Goal: Information Seeking & Learning: Learn about a topic

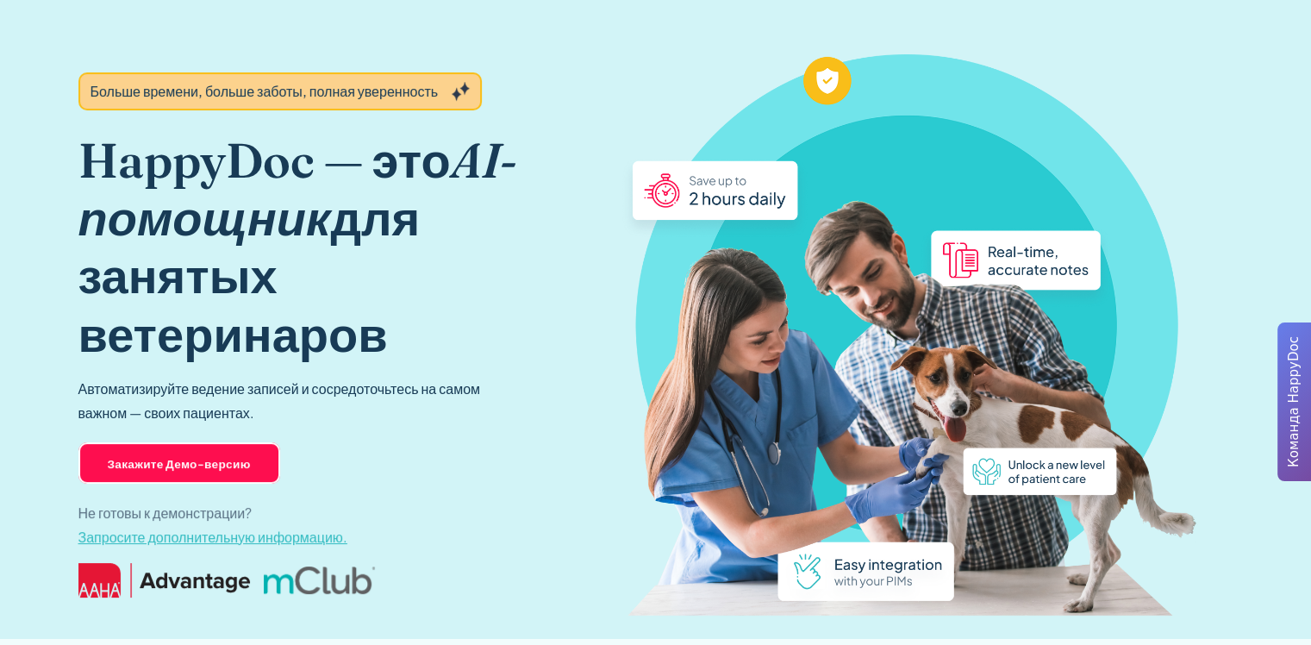
scroll to position [172, 0]
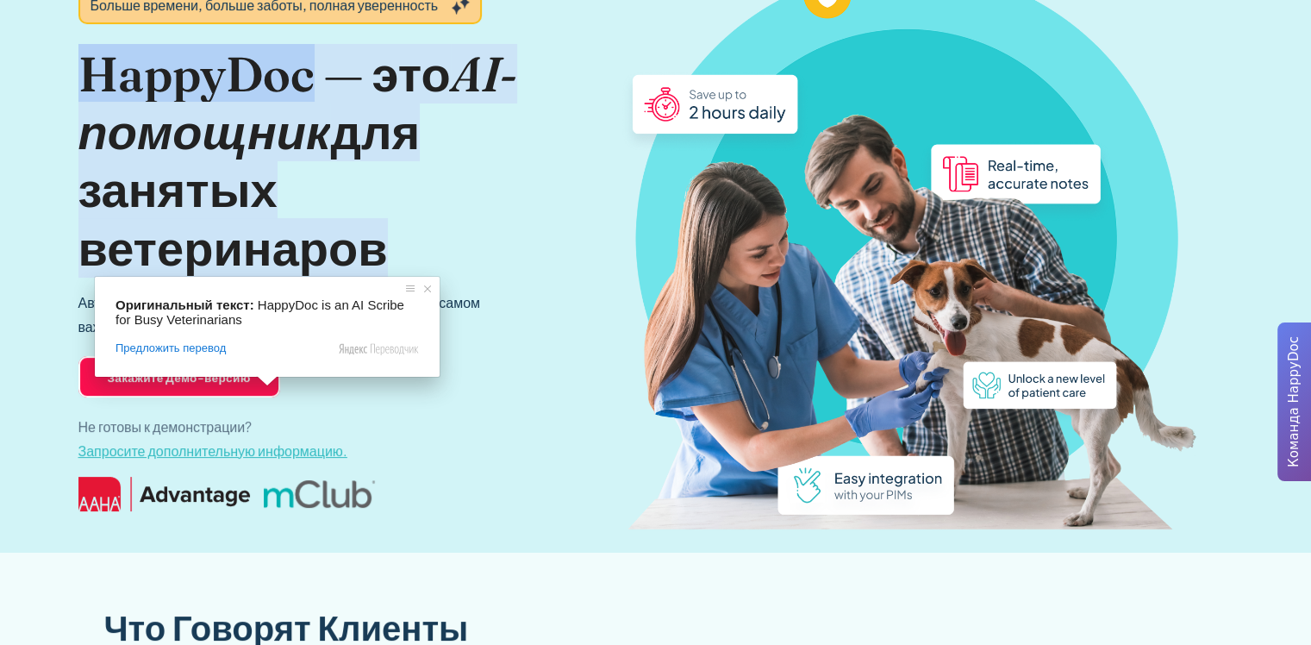
drag, startPoint x: 310, startPoint y: 76, endPoint x: 91, endPoint y: 72, distance: 219.8
click at [91, 72] on ya-tr-span "HappyDoc — это" at bounding box center [264, 73] width 372 height 59
copy ya-tr-span "HappyDoc"
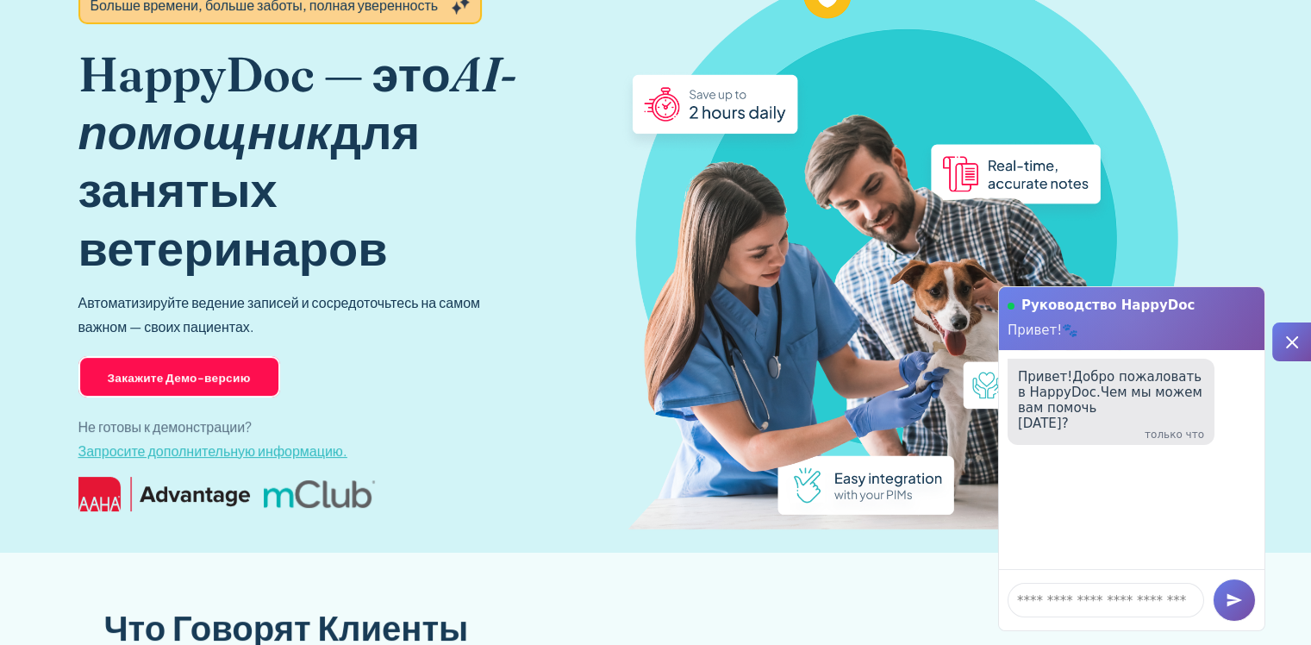
click at [435, 420] on div "Закажите Демо-версию Не готовы к демонстрации? Запросите дополнительную информа…" at bounding box center [319, 438] width 483 height 145
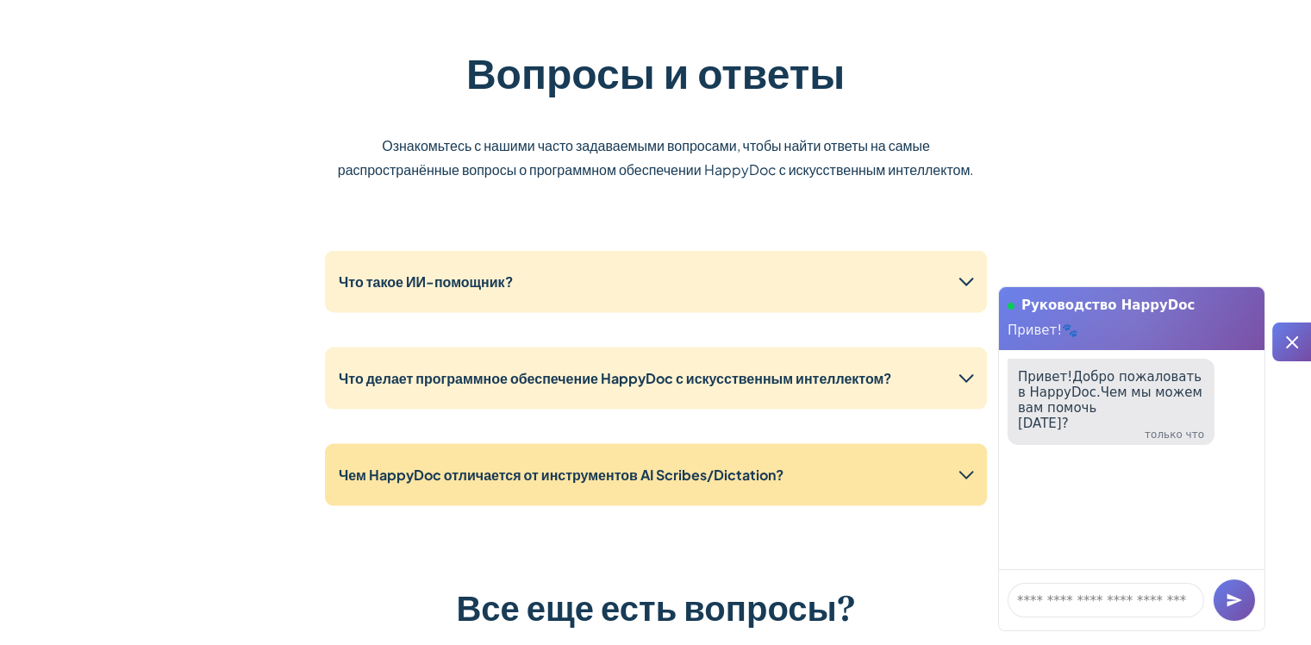
scroll to position [1207, 0]
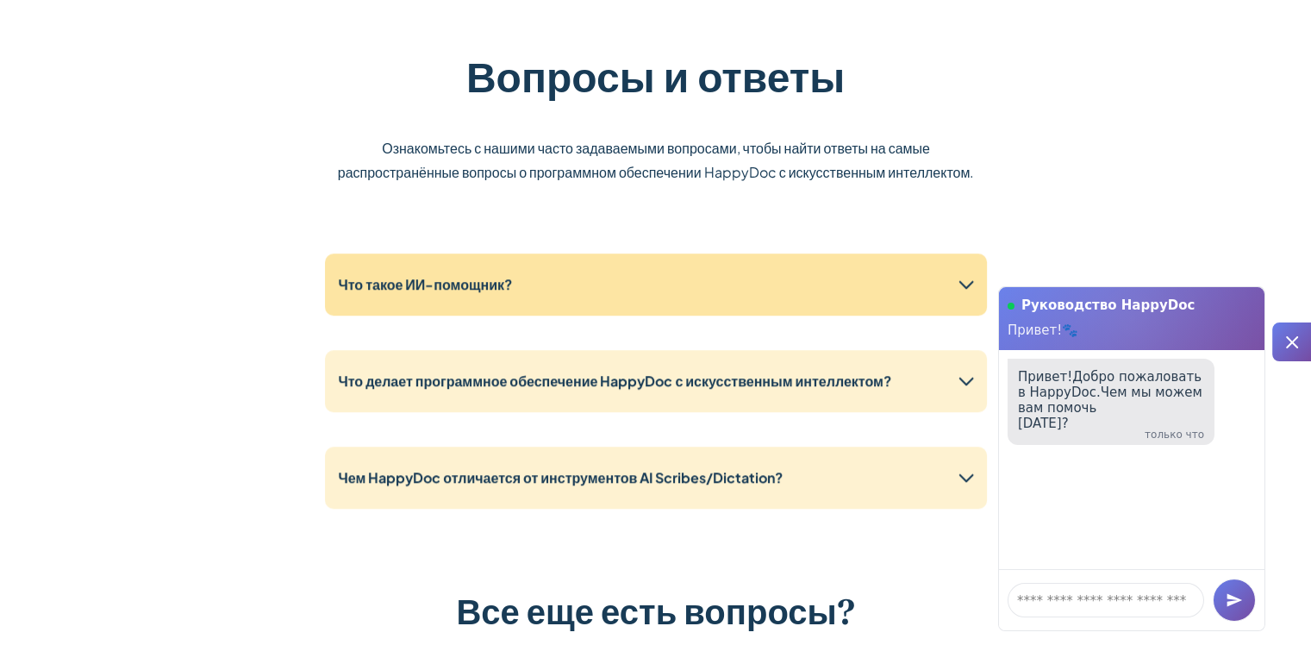
click at [476, 302] on div "Что такое ИИ-помощник?" at bounding box center [656, 284] width 662 height 62
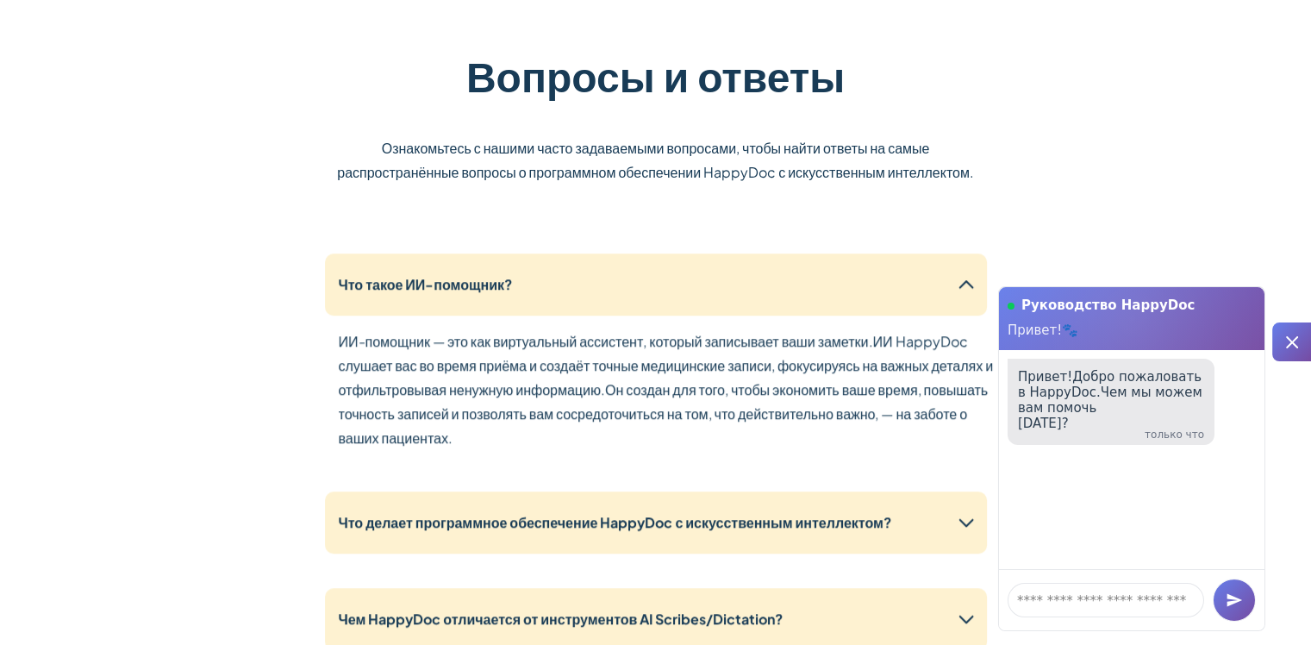
click at [1289, 350] on icon at bounding box center [1292, 342] width 21 height 21
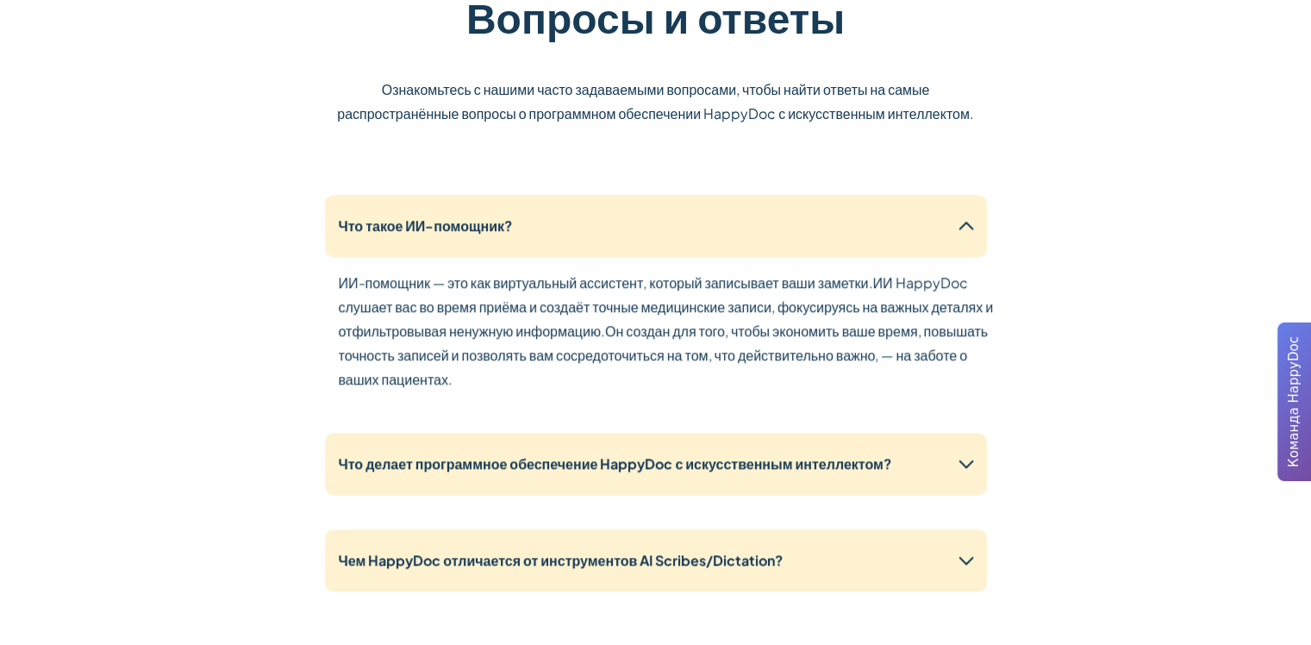
scroll to position [1379, 0]
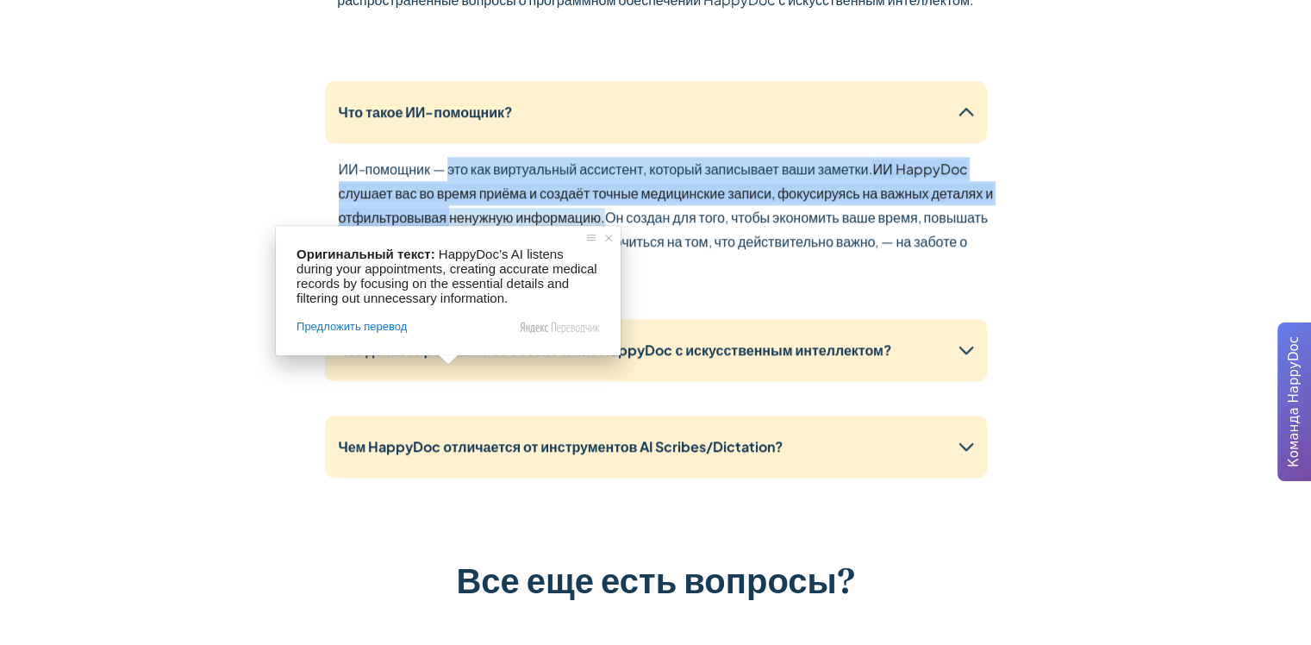
drag, startPoint x: 448, startPoint y: 165, endPoint x: 448, endPoint y: 214, distance: 48.3
click at [448, 214] on p "ИИ-помощник — это как виртуальный ассистент, который записывает ваши заметки. И…" at bounding box center [670, 217] width 662 height 121
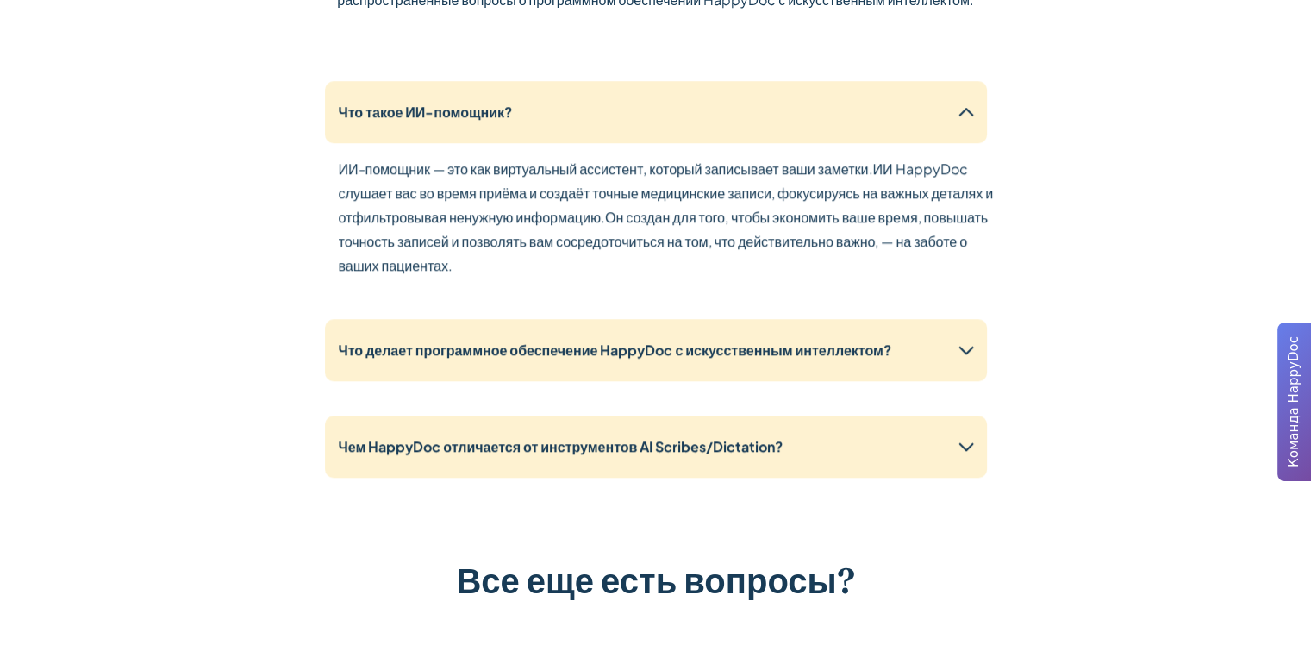
click at [1129, 231] on div "Вопросы и ответы Ознакомьтесь с нашими часто задаваемыми вопросами, чтобы найти…" at bounding box center [655, 305] width 1103 height 960
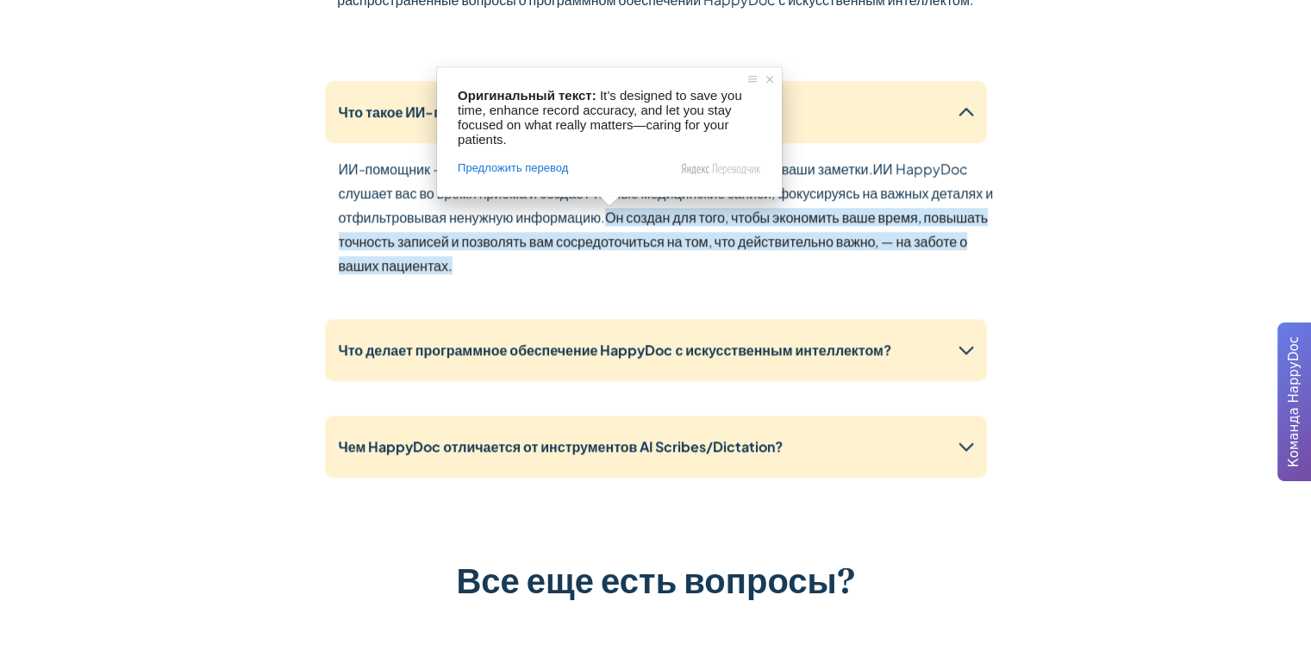
click at [640, 215] on ya-tr-span "Он создан для того, чтобы экономить ваше время, повышать точность записей и поз…" at bounding box center [664, 241] width 650 height 66
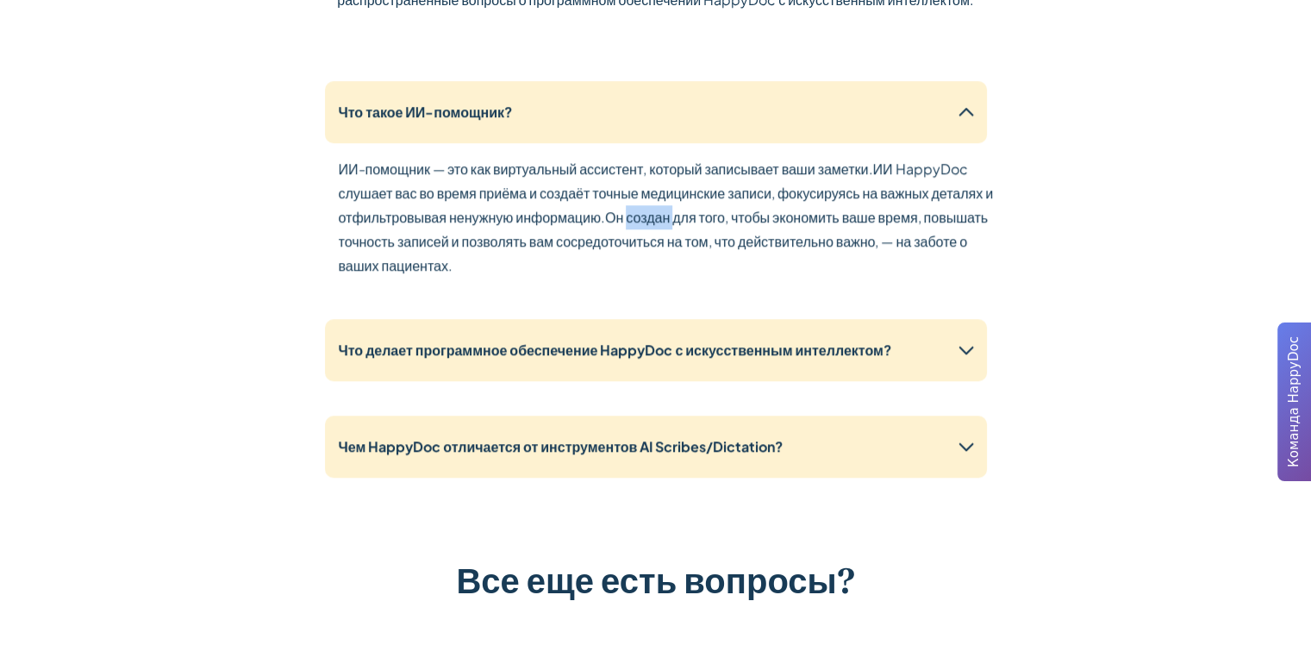
click at [640, 215] on ya-tr-span "Он создан для того, чтобы экономить ваше время, повышать точность записей и поз…" at bounding box center [664, 241] width 650 height 66
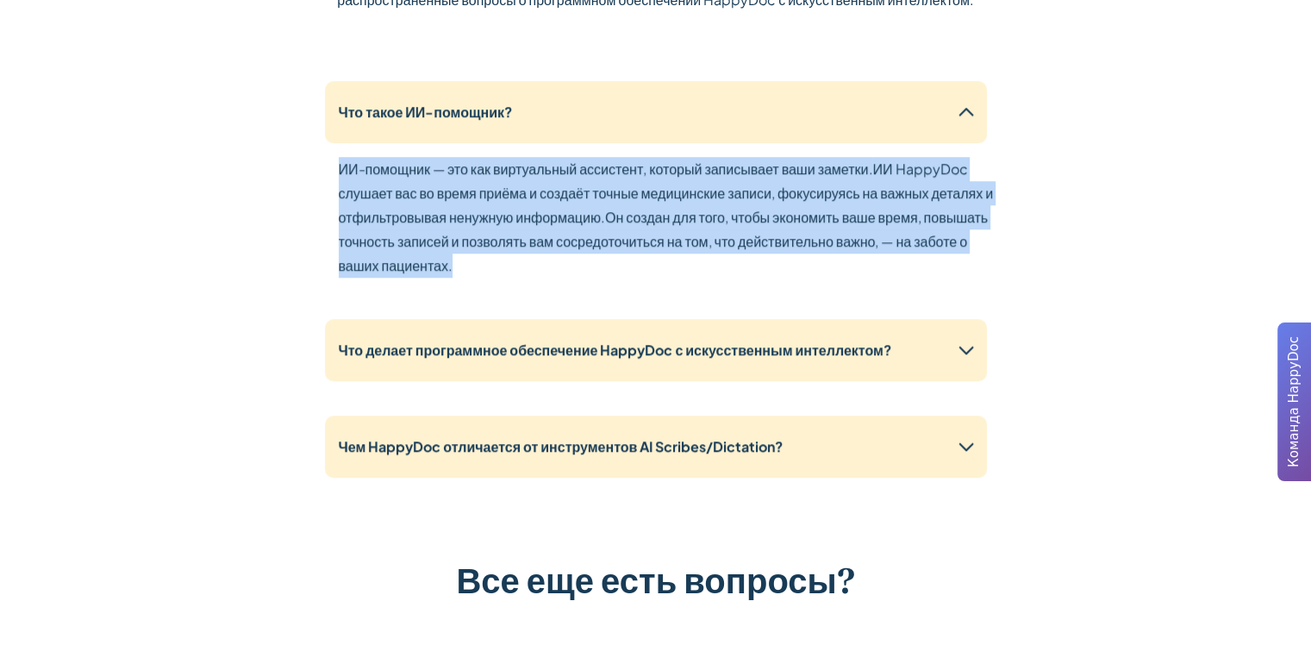
click at [640, 215] on ya-tr-span "Он создан для того, чтобы экономить ваше время, повышать точность записей и поз…" at bounding box center [664, 241] width 650 height 66
click at [659, 282] on div "ИИ-помощник — это как виртуальный ассистент, который записывает ваши заметки. И…" at bounding box center [670, 227] width 662 height 141
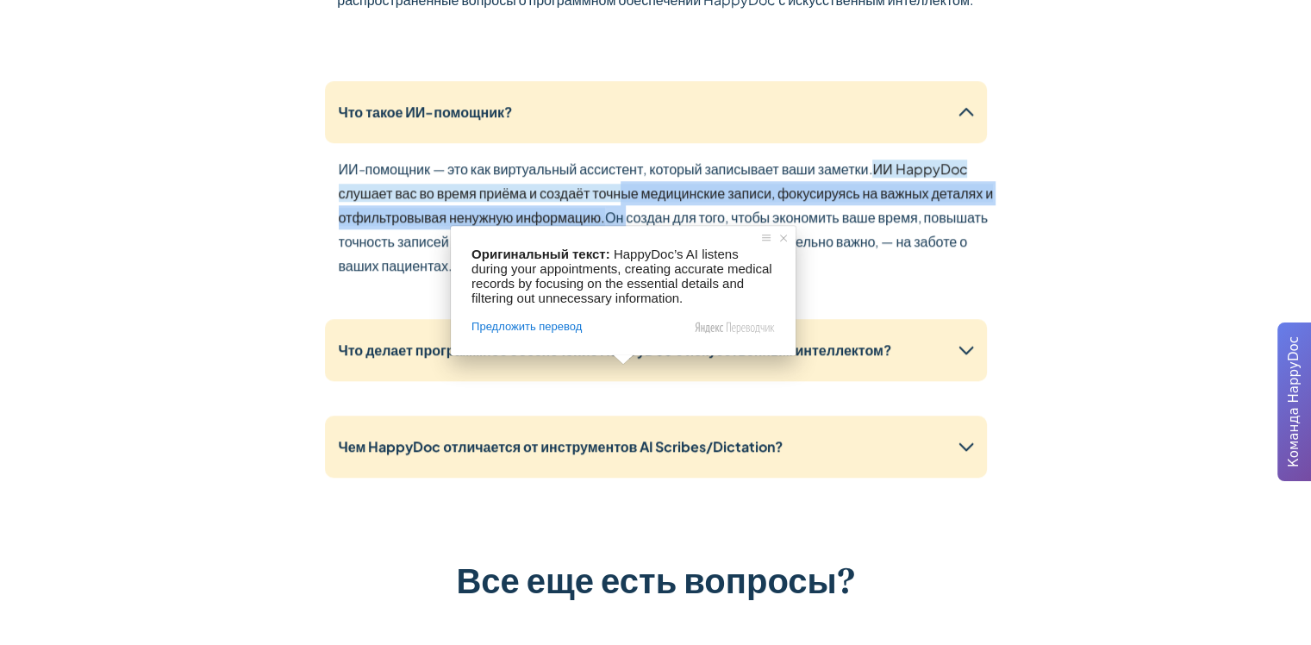
drag, startPoint x: 621, startPoint y: 190, endPoint x: 627, endPoint y: 219, distance: 30.1
click at [627, 219] on p "ИИ-помощник — это как виртуальный ассистент, который записывает ваши заметки. И…" at bounding box center [670, 217] width 662 height 121
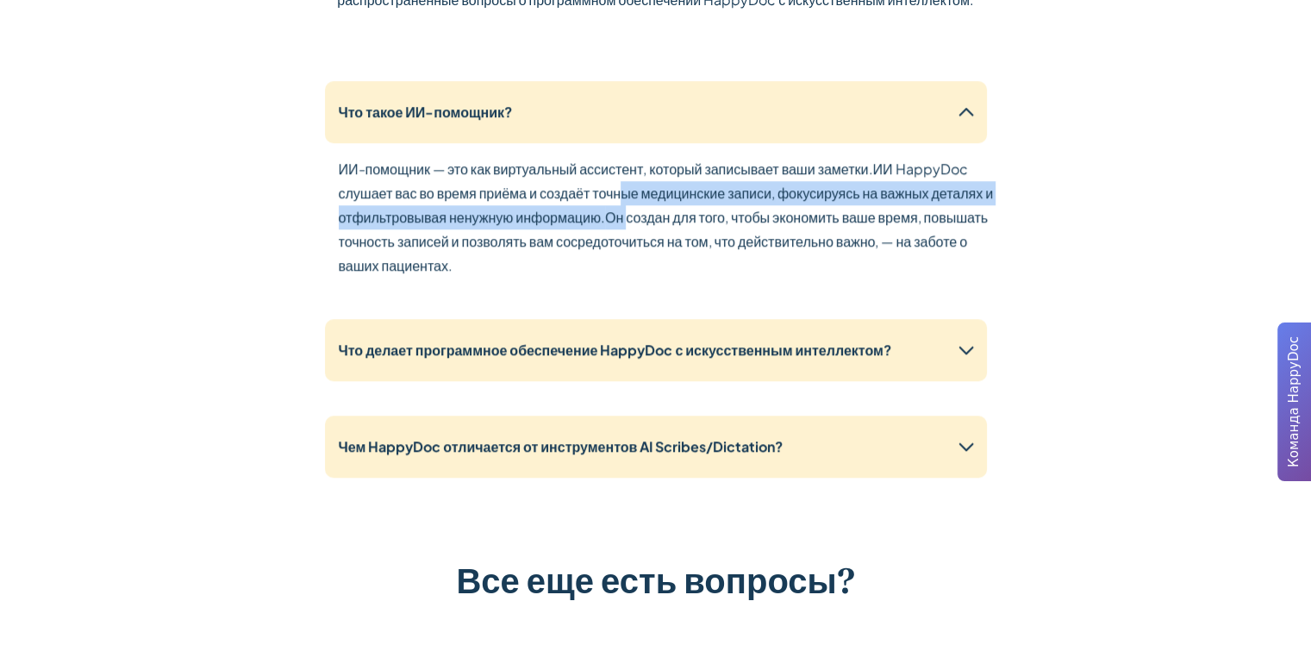
click at [627, 219] on ya-tr-span "Он создан для того, чтобы экономить ваше время, повышать точность записей и поз…" at bounding box center [664, 241] width 650 height 66
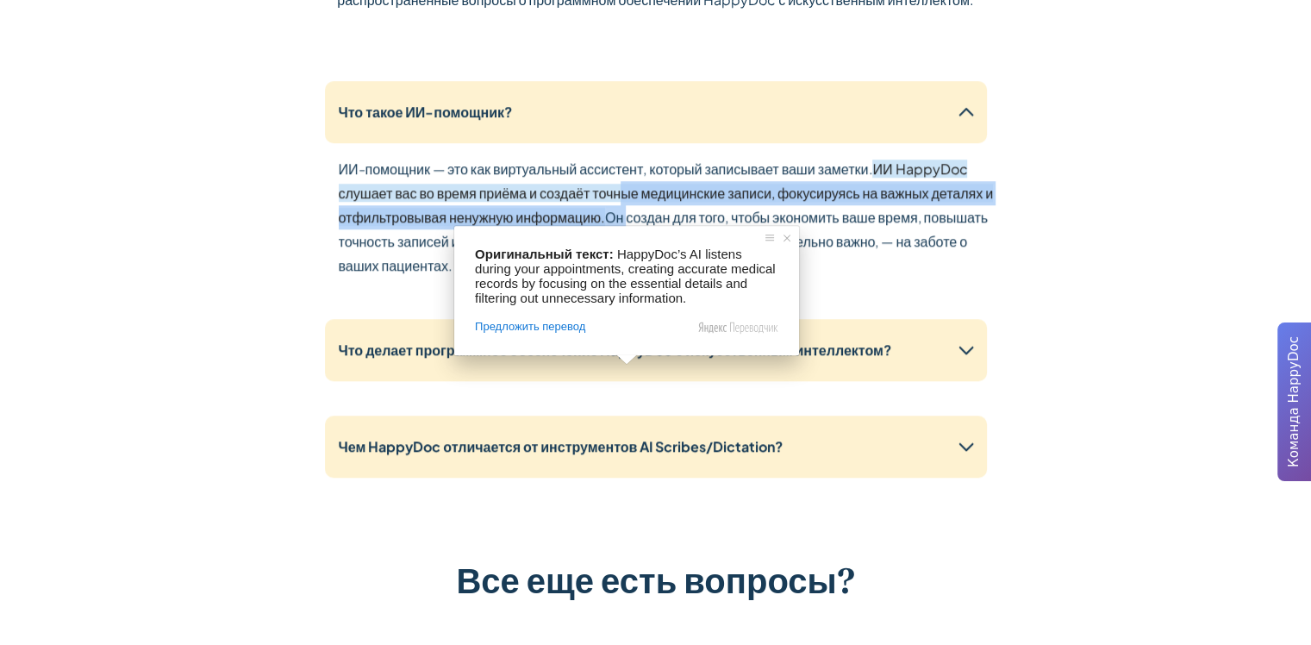
drag, startPoint x: 627, startPoint y: 219, endPoint x: 617, endPoint y: 190, distance: 31.1
click at [617, 190] on p "ИИ-помощник — это как виртуальный ассистент, который записывает ваши заметки. И…" at bounding box center [670, 217] width 662 height 121
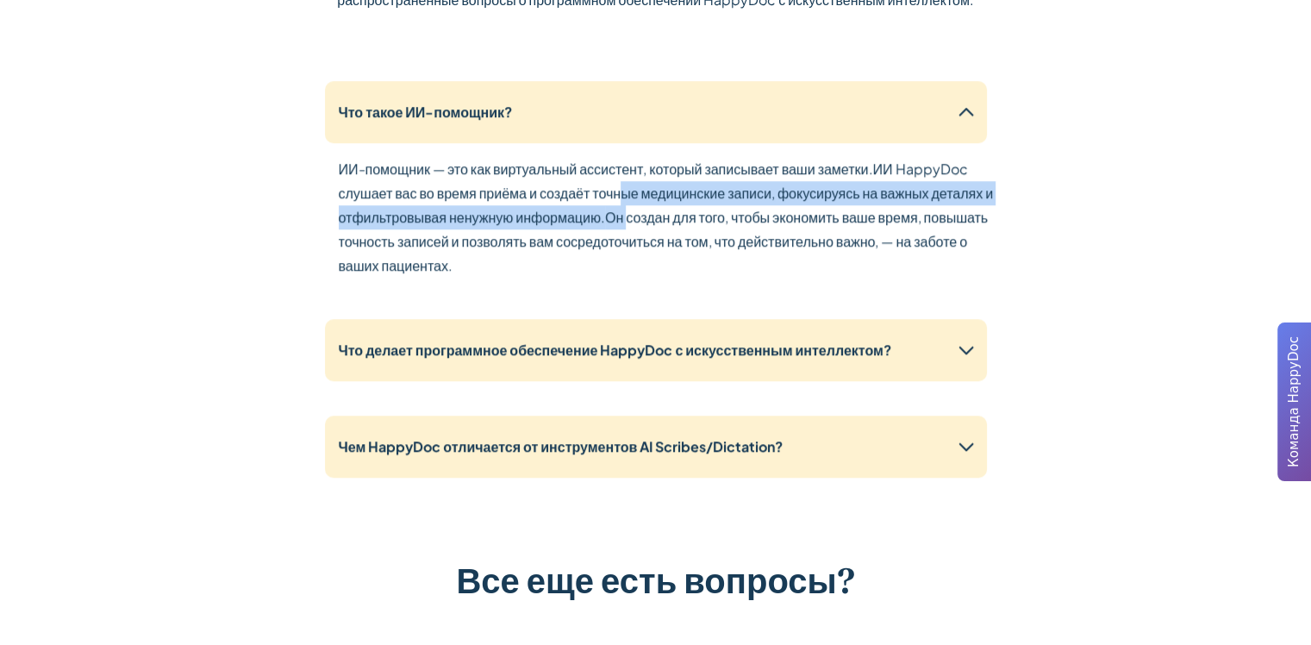
click at [623, 213] on ya-tr-span "Он создан для того, чтобы экономить ваше время, повышать точность записей и поз…" at bounding box center [664, 241] width 650 height 66
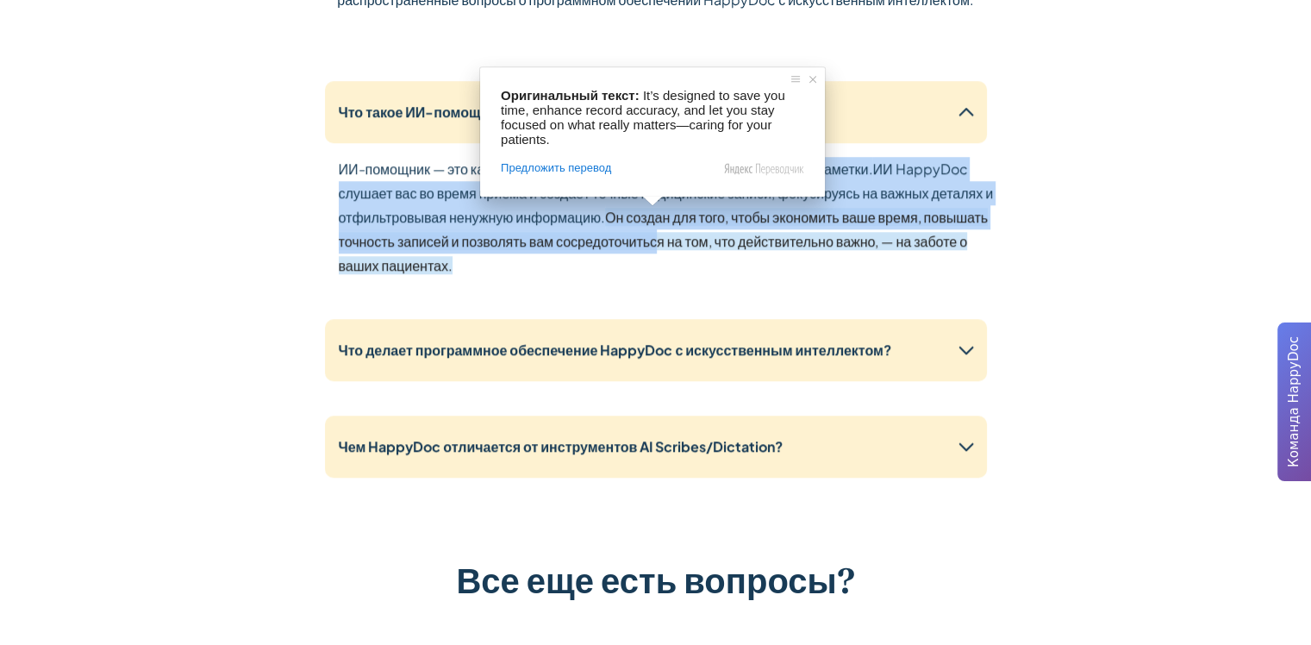
drag, startPoint x: 647, startPoint y: 159, endPoint x: 652, endPoint y: 245, distance: 85.5
click at [652, 245] on p "ИИ-помощник — это как виртуальный ассистент, который записывает ваши заметки. И…" at bounding box center [670, 217] width 662 height 121
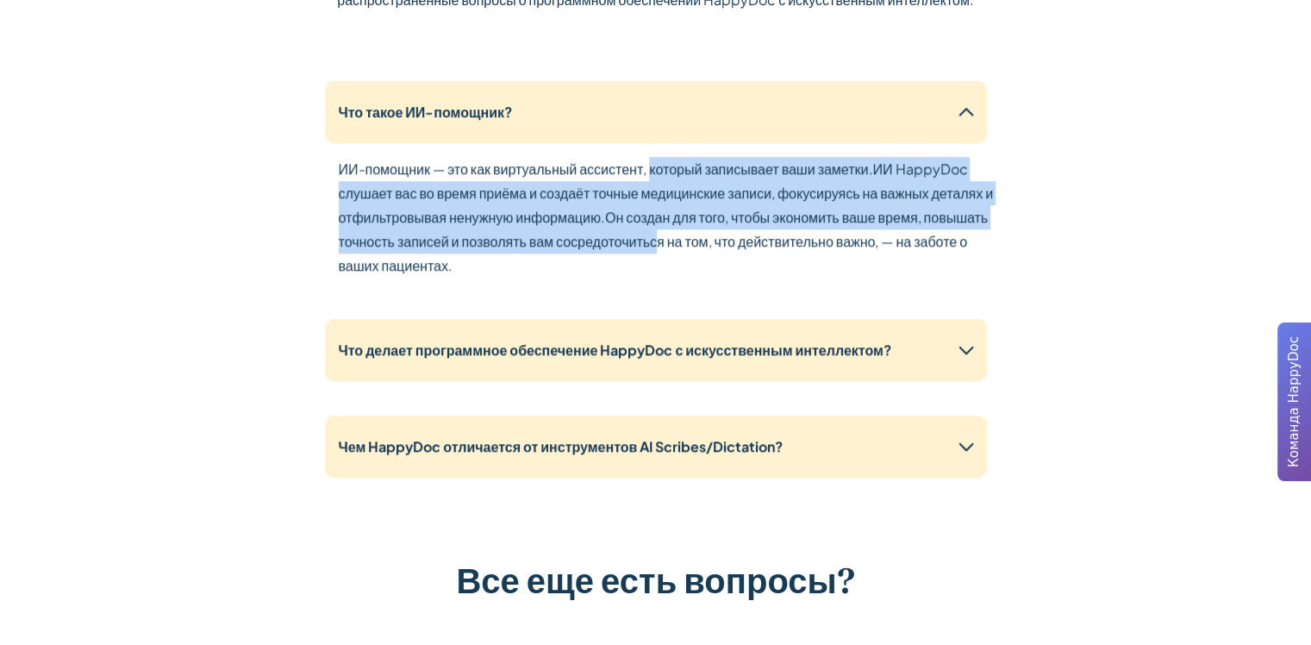
click at [652, 245] on ya-tr-span "Он создан для того, чтобы экономить ваше время, повышать точность записей и поз…" at bounding box center [664, 241] width 650 height 66
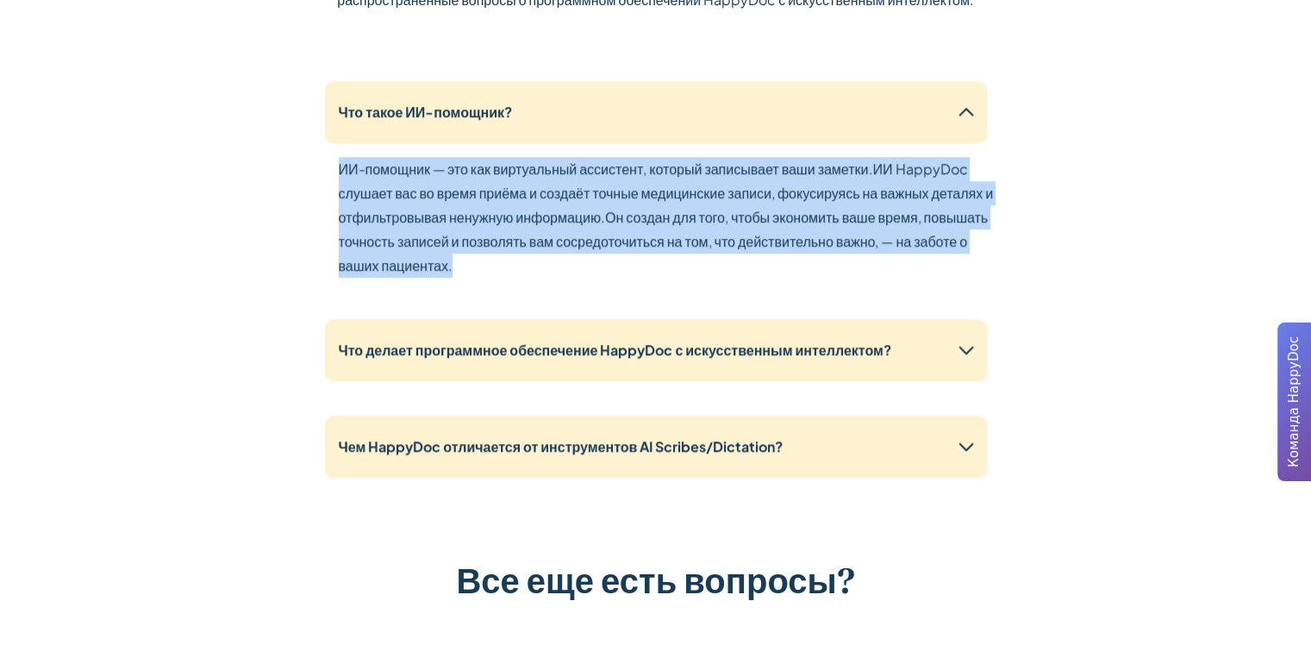
drag, startPoint x: 650, startPoint y: 278, endPoint x: 314, endPoint y: 159, distance: 356.9
click at [314, 159] on div "Вопросы и ответы Ознакомьтесь с нашими часто задаваемыми вопросами, чтобы найти…" at bounding box center [655, 305] width 1103 height 960
drag, startPoint x: 334, startPoint y: 158, endPoint x: 484, endPoint y: 269, distance: 186.7
click at [484, 269] on div "Что такое ИИ-помощник? ИИ-помощник — это как виртуальный ассистент, который зап…" at bounding box center [656, 189] width 662 height 217
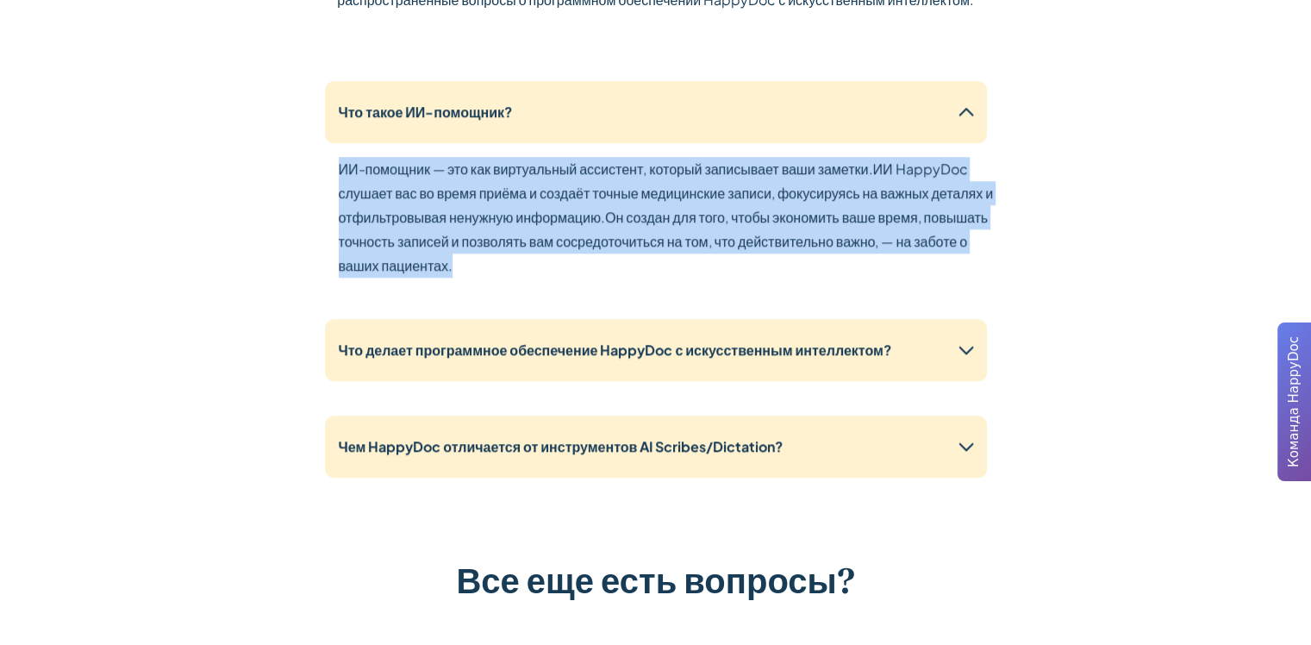
click at [484, 269] on p "ИИ-помощник — это как виртуальный ассистент, который записывает ваши заметки. И…" at bounding box center [670, 217] width 662 height 121
drag, startPoint x: 484, startPoint y: 268, endPoint x: 293, endPoint y: 155, distance: 222.2
click at [293, 155] on div "Вопросы и ответы Ознакомьтесь с нашими часто задаваемыми вопросами, чтобы найти…" at bounding box center [655, 305] width 1103 height 960
click at [305, 180] on div "Вопросы и ответы Ознакомьтесь с нашими часто задаваемыми вопросами, чтобы найти…" at bounding box center [655, 305] width 1103 height 960
drag, startPoint x: 374, startPoint y: 186, endPoint x: 462, endPoint y: 265, distance: 118.4
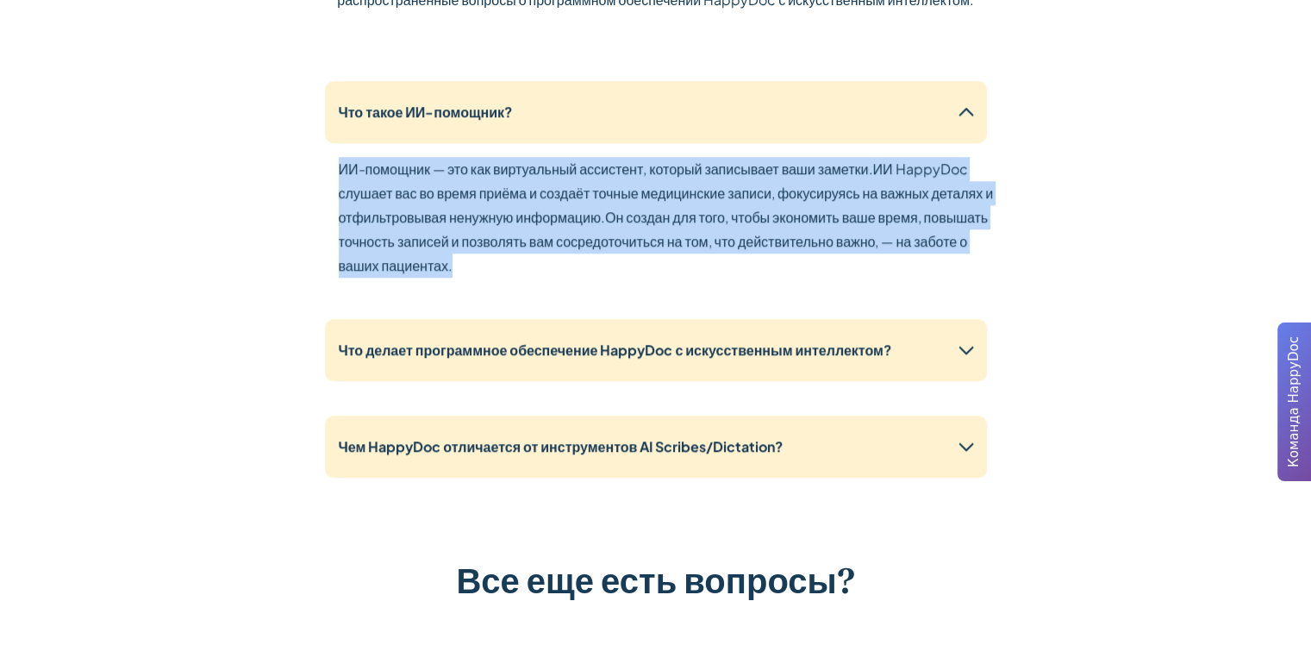
click at [462, 265] on div "Вопросы и ответы Ознакомьтесь с нашими часто задаваемыми вопросами, чтобы найти…" at bounding box center [655, 305] width 1103 height 960
click at [462, 265] on p "ИИ-помощник — это как виртуальный ассистент, который записывает ваши заметки. И…" at bounding box center [670, 217] width 662 height 121
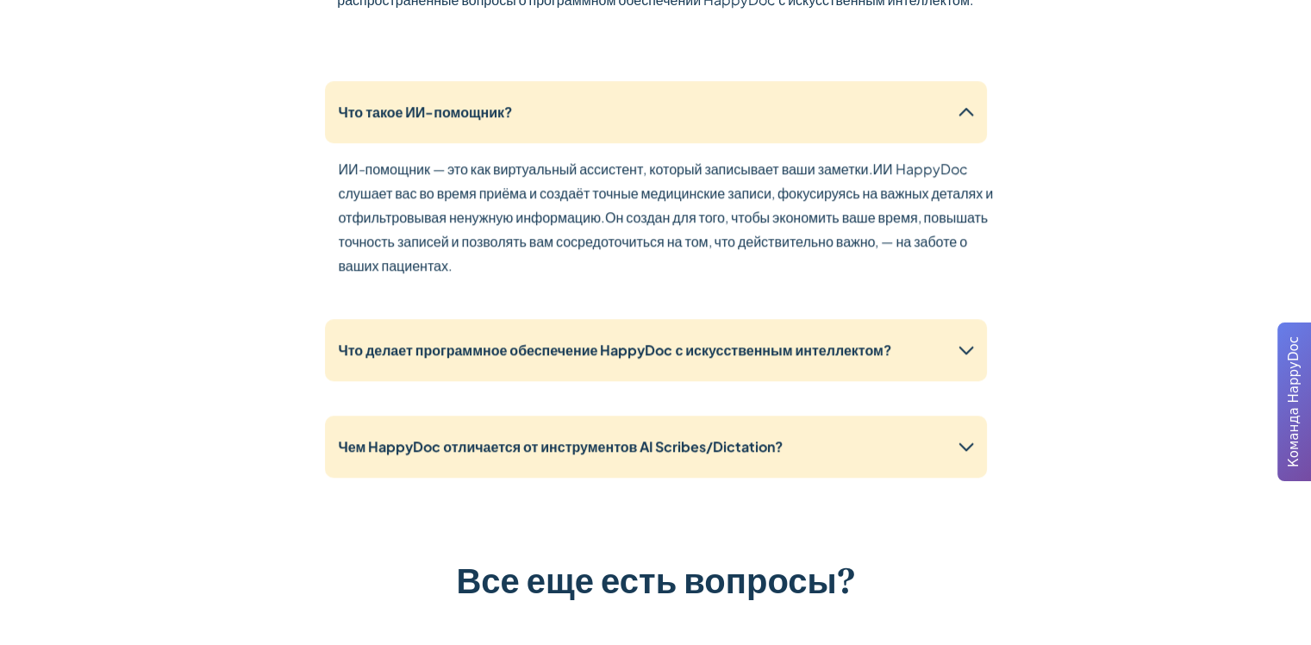
click at [634, 213] on ya-tr-span "Он создан для того, чтобы экономить ваше время, повышать точность записей и поз…" at bounding box center [664, 241] width 650 height 66
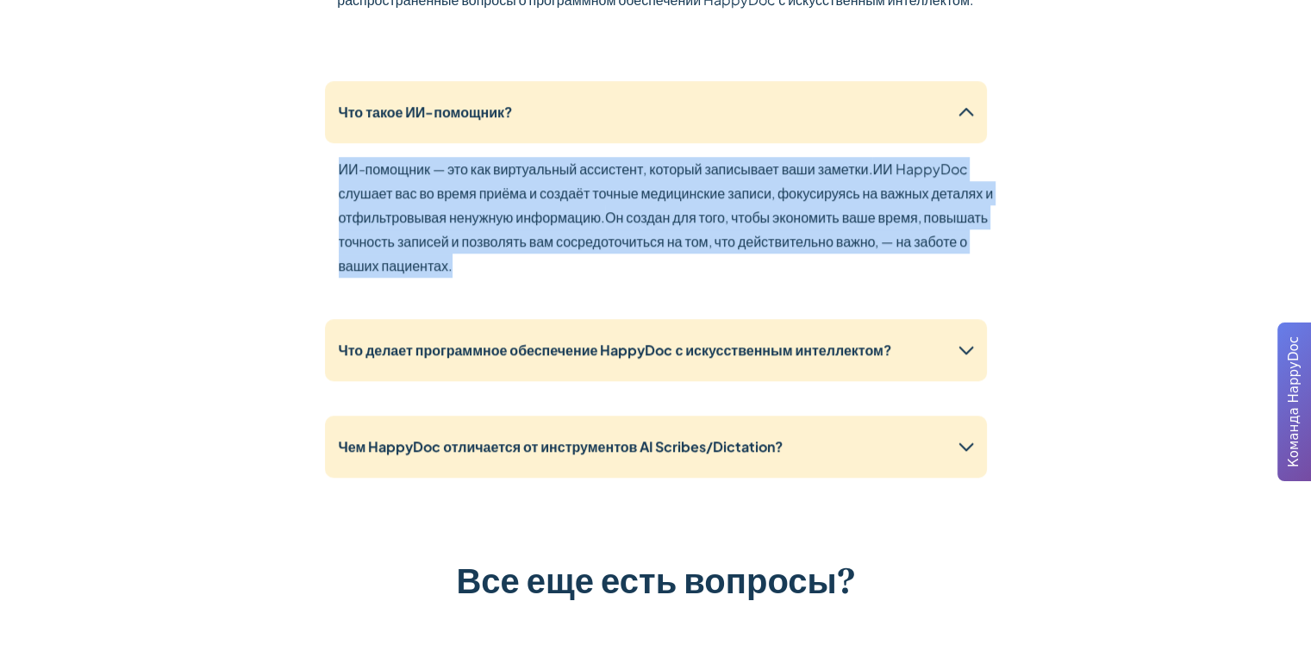
click at [634, 213] on ya-tr-span "Он создан для того, чтобы экономить ваше время, повышать точность записей и поз…" at bounding box center [664, 241] width 650 height 66
click at [631, 196] on ya-tr-span "ИИ HappyDoc слушает вас во время приёма и создаёт точные медицинские записи, фо…" at bounding box center [666, 192] width 655 height 66
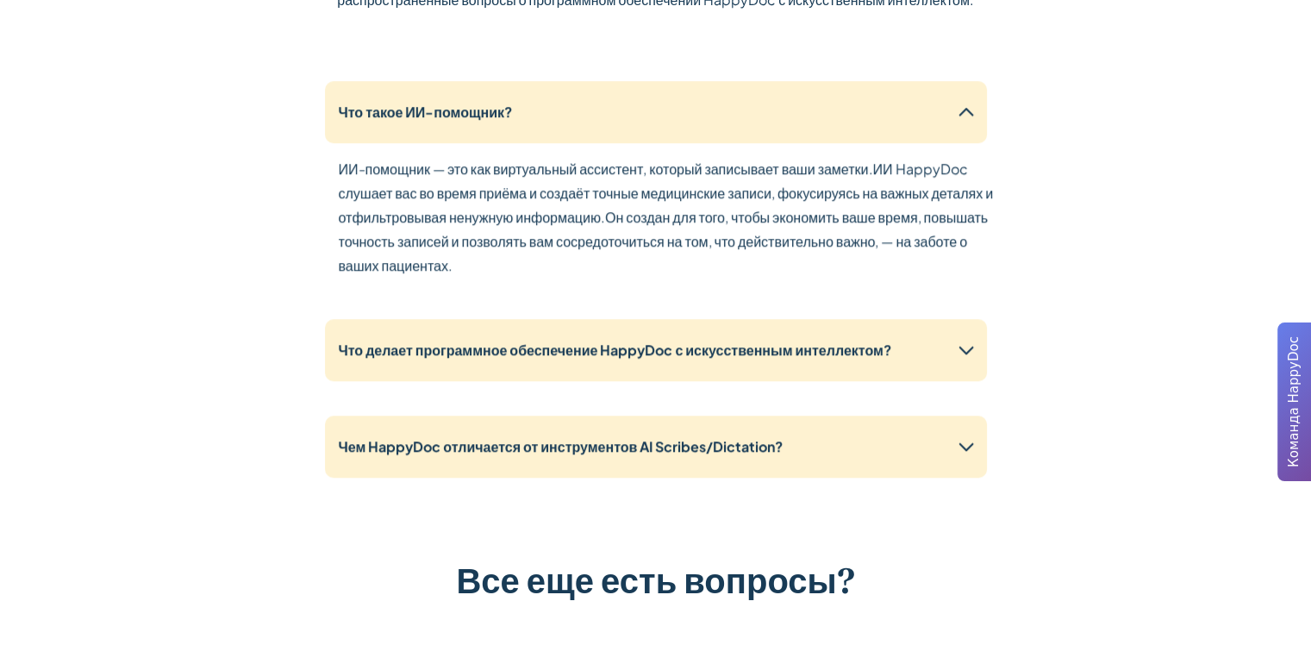
click at [631, 196] on ya-tr-span "ИИ HappyDoc слушает вас во время приёма и создаёт точные медицинские записи, фо…" at bounding box center [666, 192] width 655 height 66
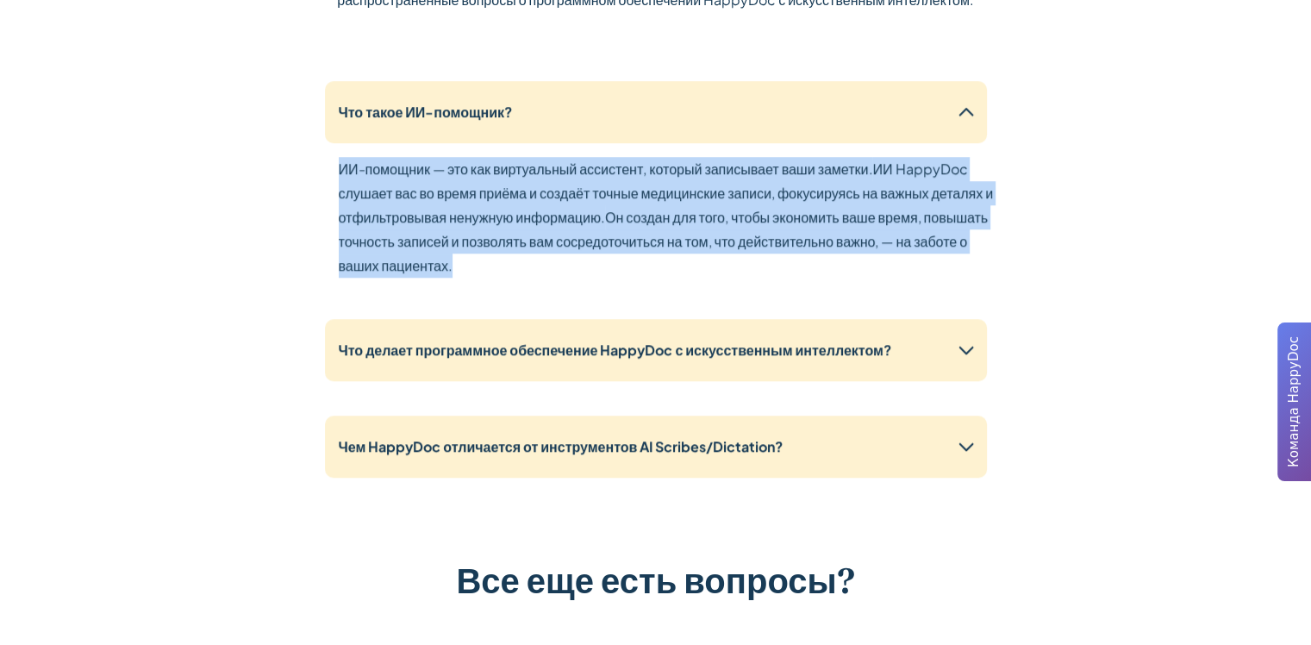
click at [631, 196] on ya-tr-span "ИИ HappyDoc слушает вас во время приёма и создаёт точные медицинские записи, фо…" at bounding box center [666, 192] width 655 height 66
click at [640, 228] on p "ИИ-помощник — это как виртуальный ассистент, который записывает ваши заметки. И…" at bounding box center [670, 217] width 662 height 121
drag, startPoint x: 645, startPoint y: 269, endPoint x: 331, endPoint y: 179, distance: 326.3
click at [331, 179] on div "Что такое ИИ-помощник? ИИ-помощник — это как виртуальный ассистент, который зап…" at bounding box center [656, 189] width 662 height 217
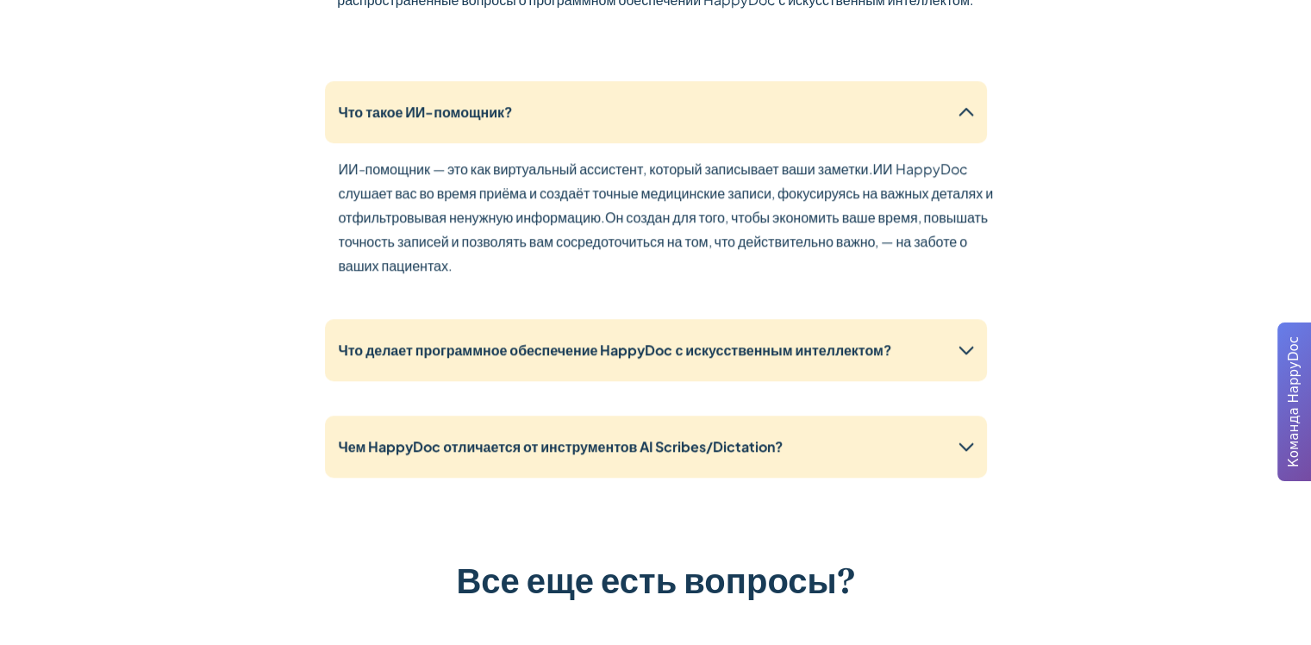
click at [802, 275] on p "ИИ-помощник — это как виртуальный ассистент, который записывает ваши заметки. И…" at bounding box center [670, 217] width 662 height 121
click at [1017, 82] on div "Вопросы и ответы Ознакомьтесь с нашими часто задаваемыми вопросами, чтобы найти…" at bounding box center [655, 305] width 1103 height 960
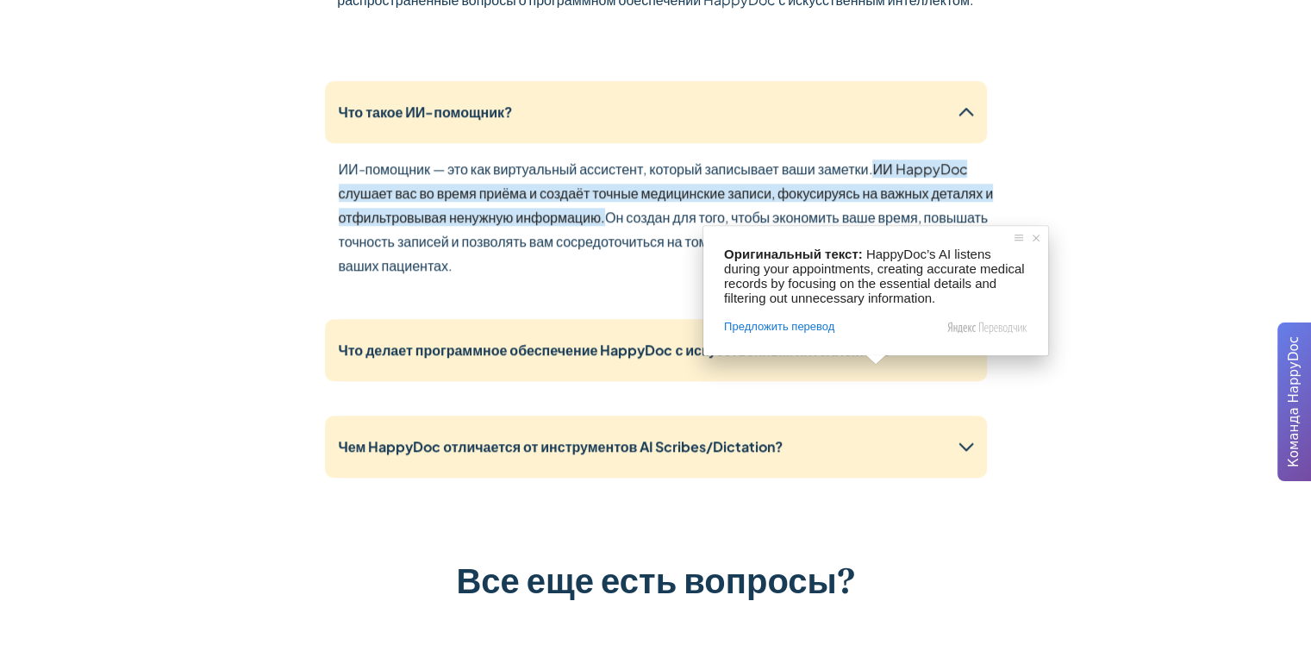
click at [1104, 173] on div "Вопросы и ответы Ознакомьтесь с нашими часто задаваемыми вопросами, чтобы найти…" at bounding box center [655, 305] width 1103 height 960
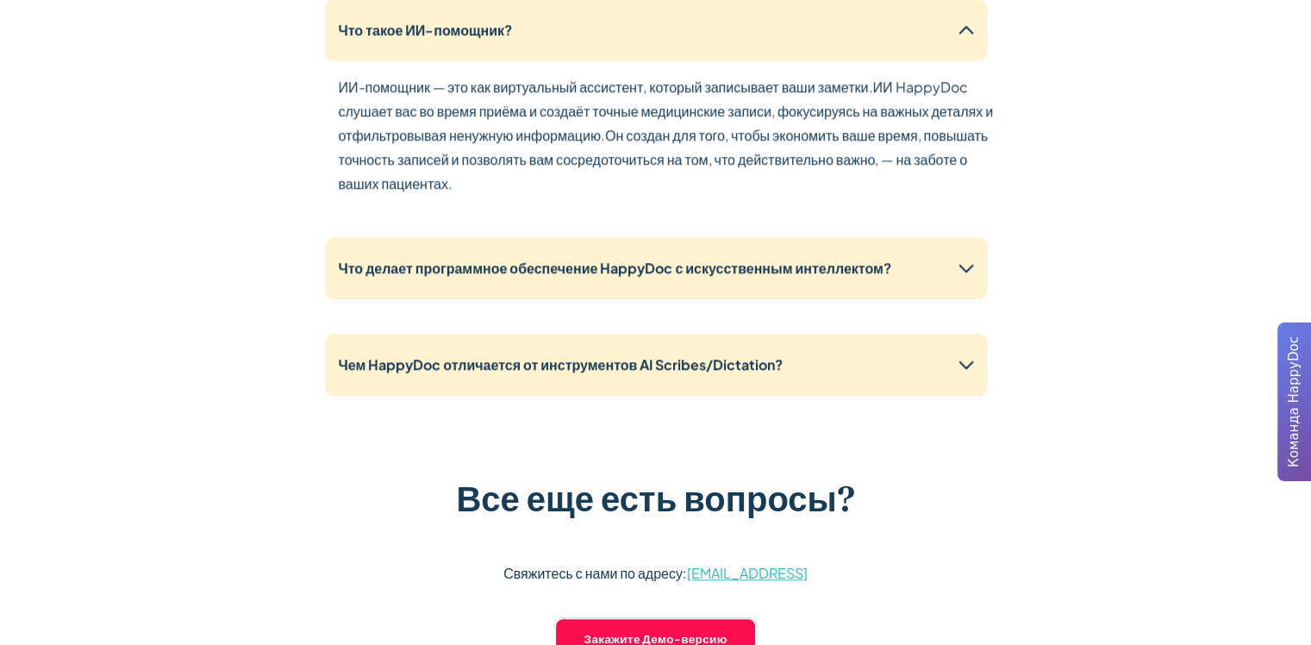
scroll to position [1465, 0]
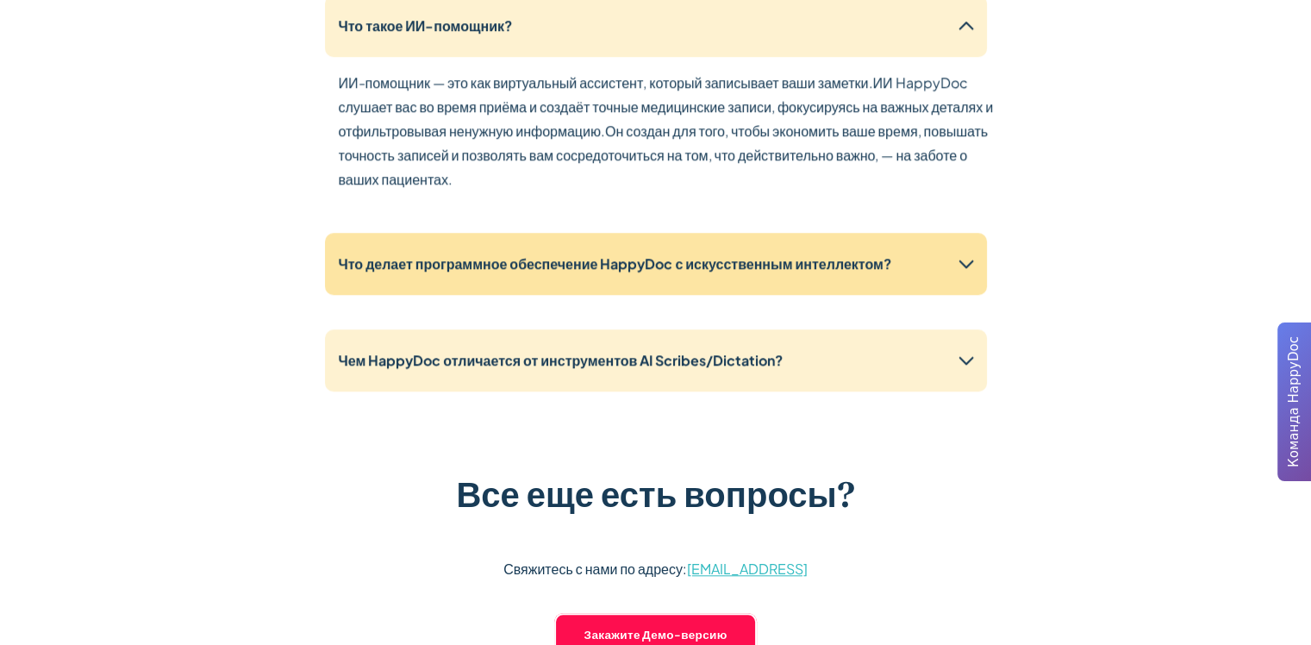
click at [970, 258] on icon at bounding box center [966, 264] width 28 height 28
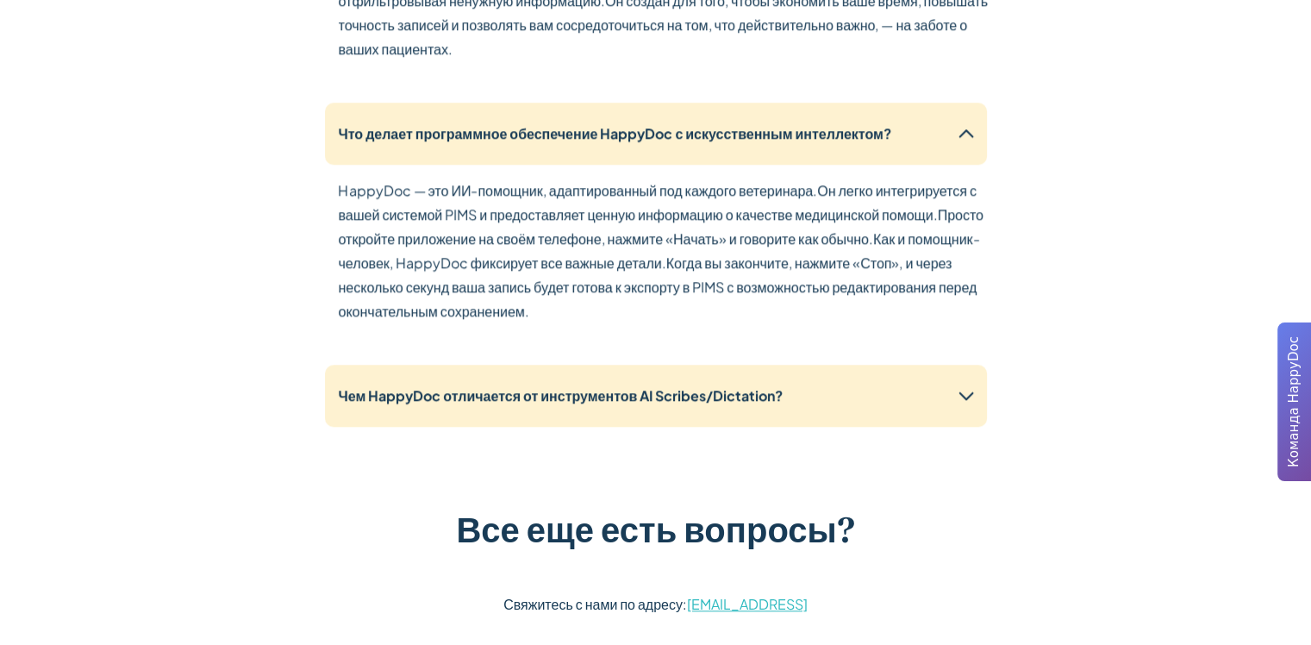
scroll to position [1638, 0]
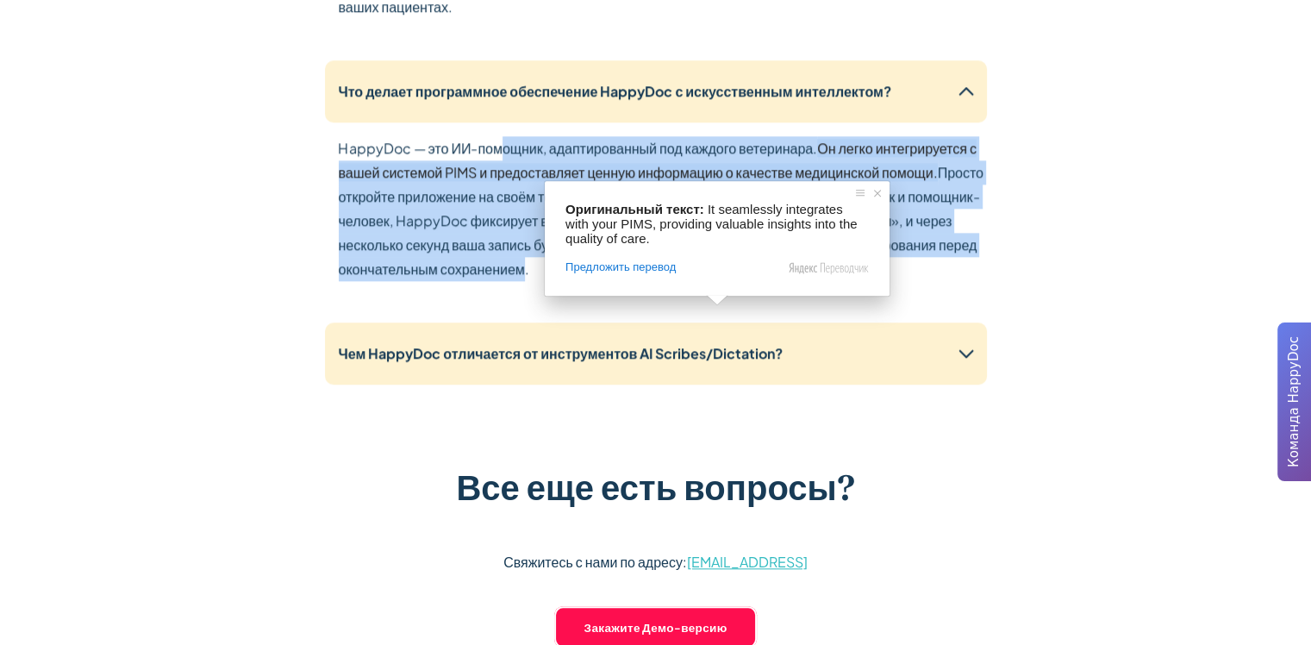
drag, startPoint x: 497, startPoint y: 154, endPoint x: 521, endPoint y: 265, distance: 113.6
click at [521, 265] on p "HappyDoc — это ИИ-помощник, адаптированный под каждого ветеринара. Он легко инт…" at bounding box center [670, 208] width 662 height 145
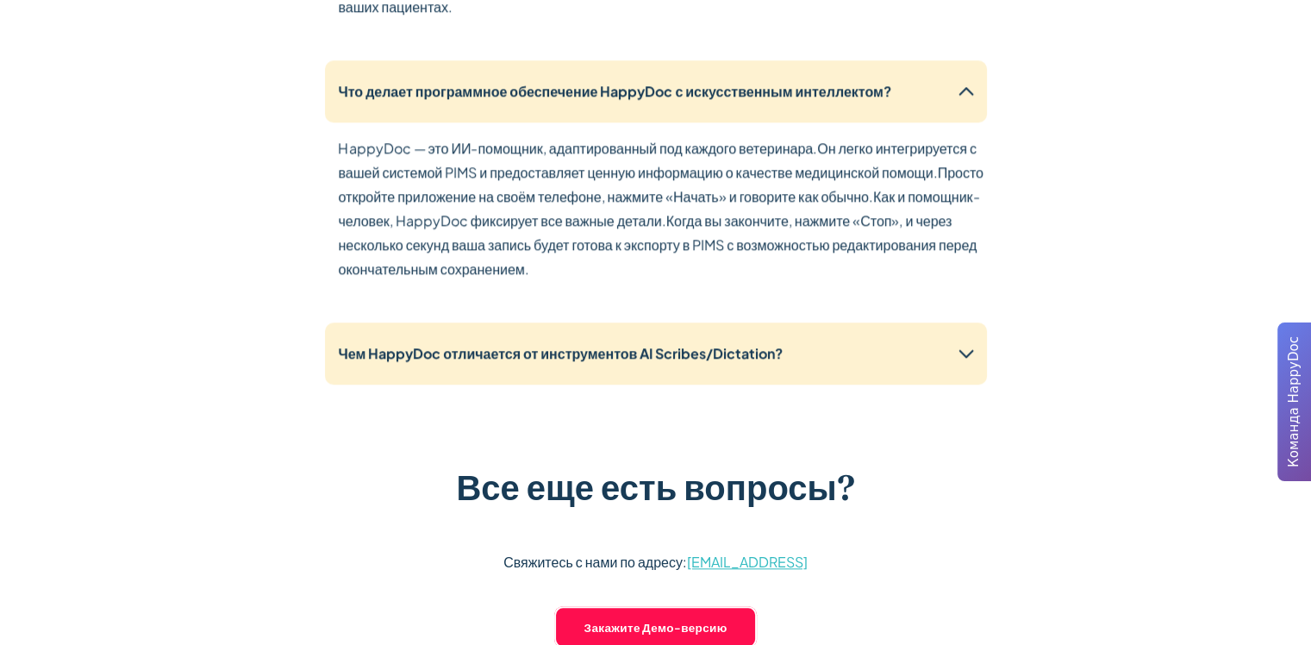
click at [1126, 278] on div "Вопросы и ответы Ознакомьтесь с нашими часто задаваемыми вопросами, чтобы найти…" at bounding box center [655, 129] width 1103 height 1126
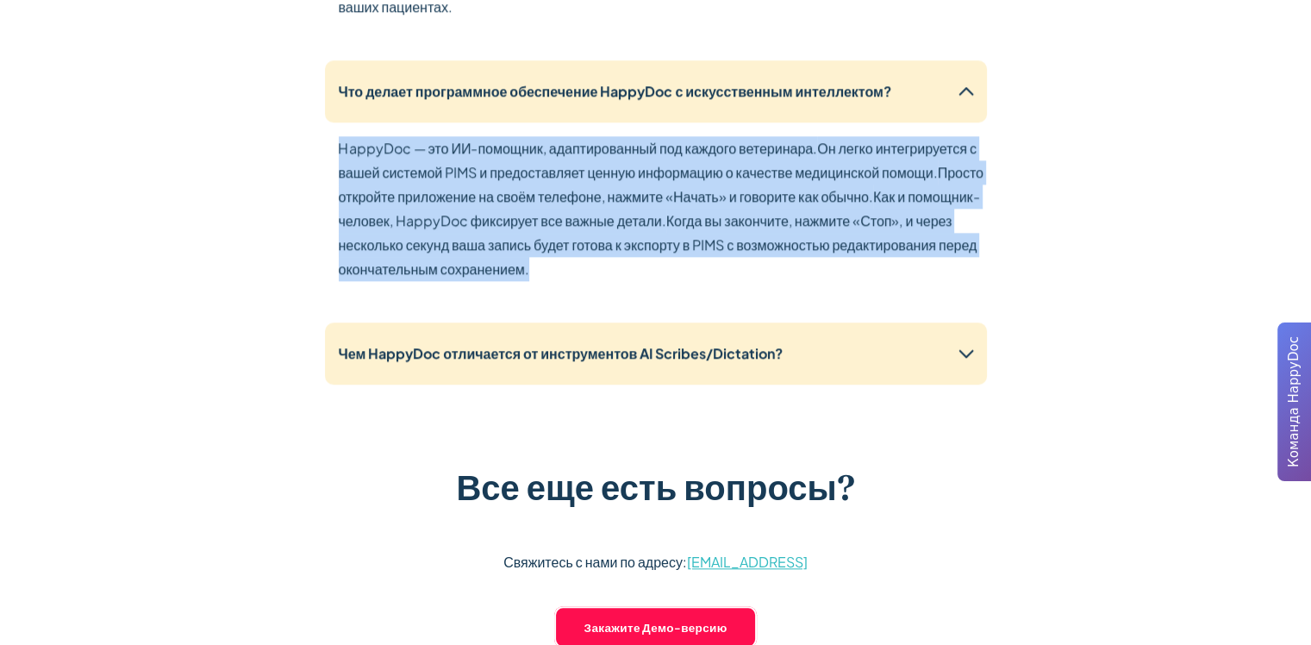
drag, startPoint x: 648, startPoint y: 275, endPoint x: 325, endPoint y: 149, distance: 346.9
click at [325, 149] on div "Что делает программное обеспечение HappyDoc с искусственным интеллектом? HappyD…" at bounding box center [656, 180] width 662 height 241
click at [579, 259] on p "HappyDoc — это ИИ-помощник, адаптированный под каждого ветеринара. Он легко инт…" at bounding box center [670, 208] width 662 height 145
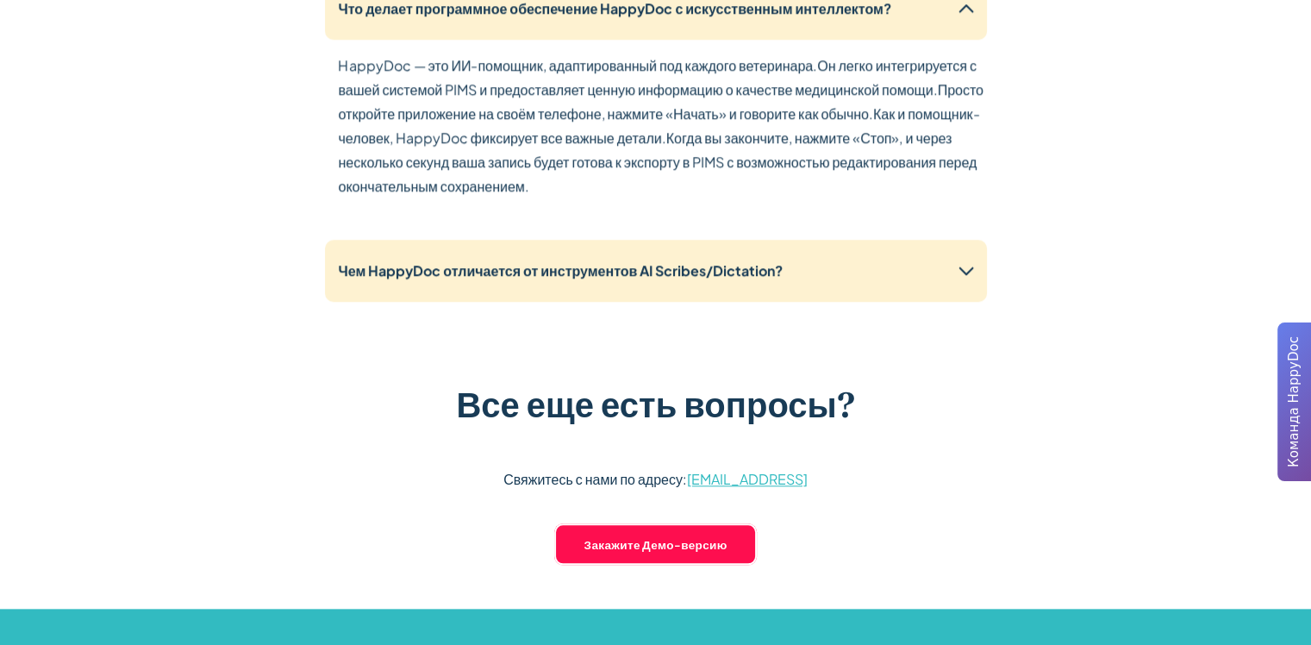
scroll to position [1724, 0]
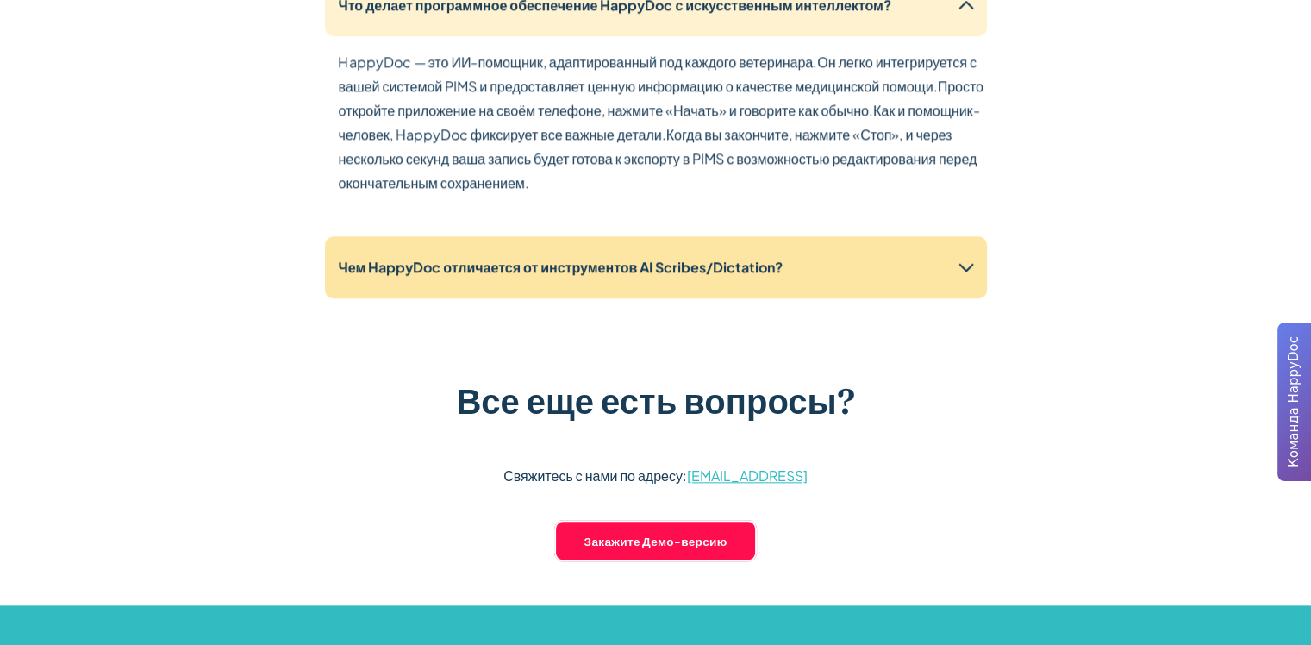
click at [647, 281] on div "Чем HappyDoc отличается от инструментов AI Scribes/Dictation?" at bounding box center [656, 267] width 662 height 62
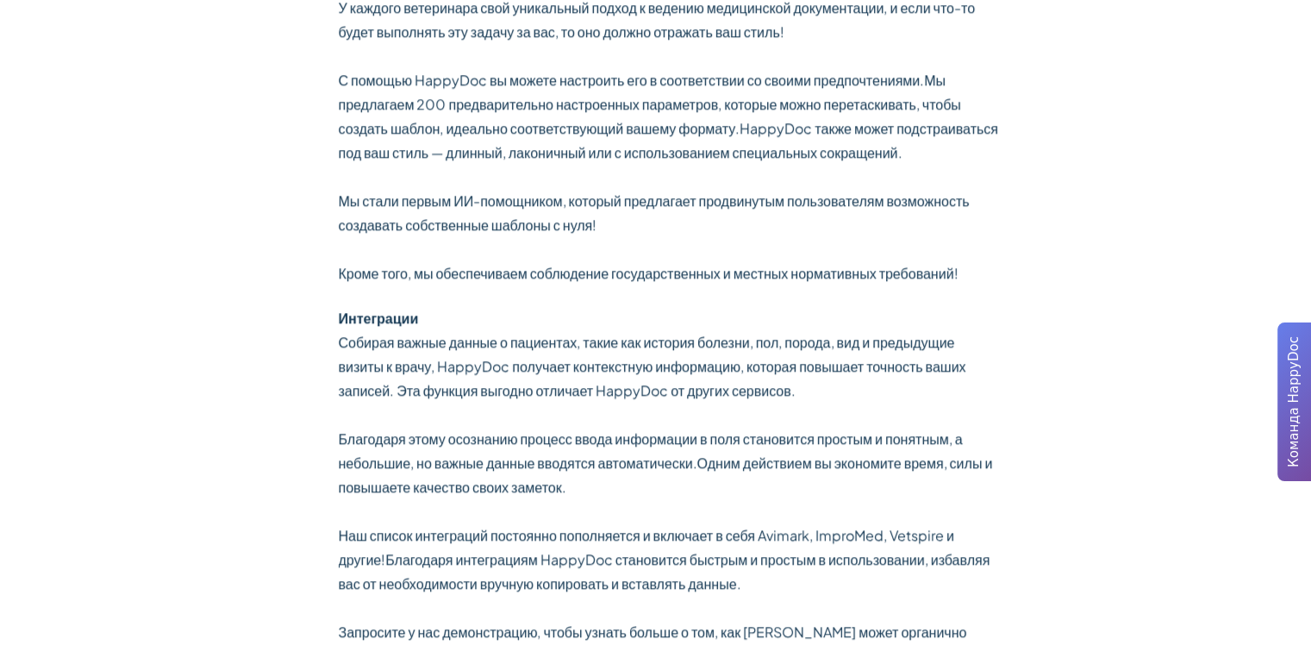
scroll to position [2069, 0]
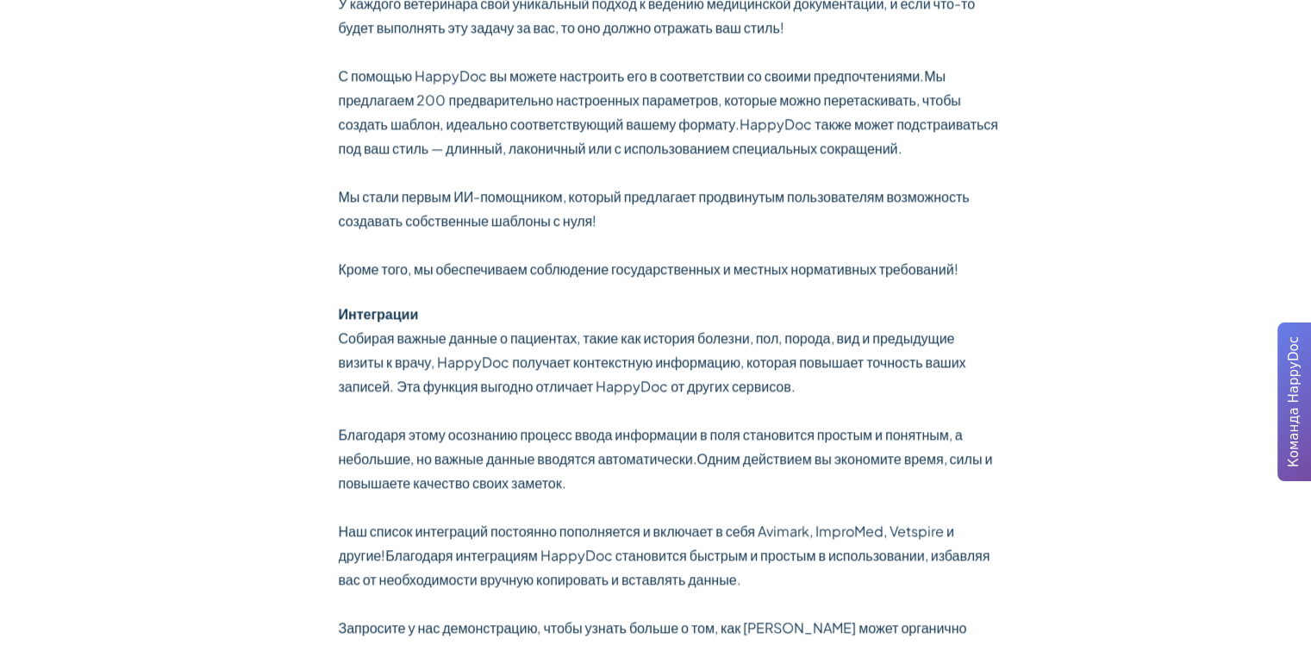
click at [946, 200] on ya-tr-span "Мы стали первым ИИ-помощником, который предлагает продвинутым пользователям воз…" at bounding box center [654, 208] width 631 height 42
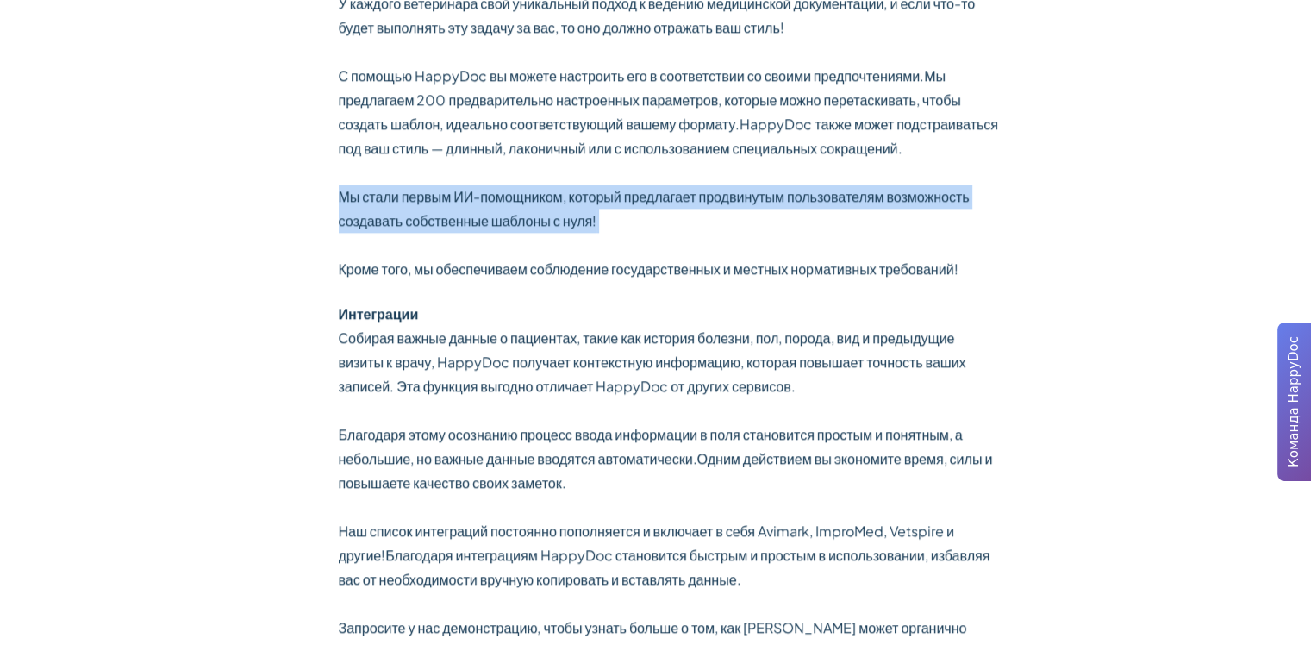
click at [989, 210] on p "У каждого ветеринара свой уникальный подход к ведению медицинской документации,…" at bounding box center [670, 136] width 662 height 290
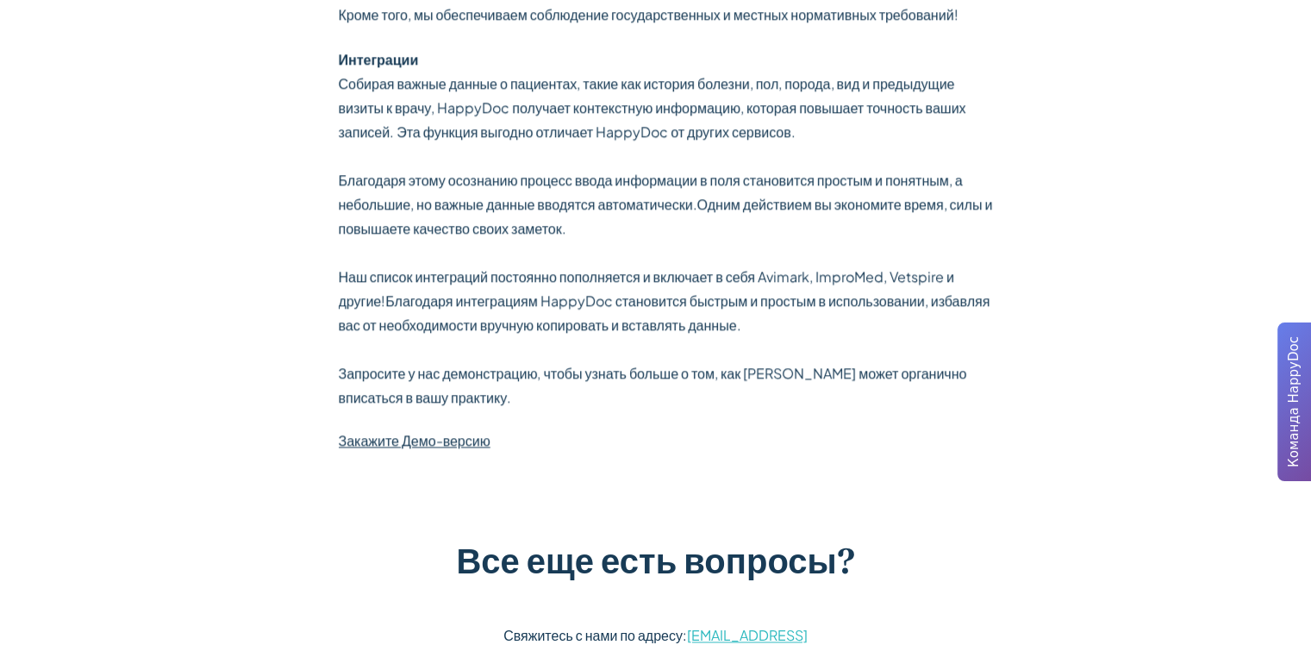
scroll to position [2327, 0]
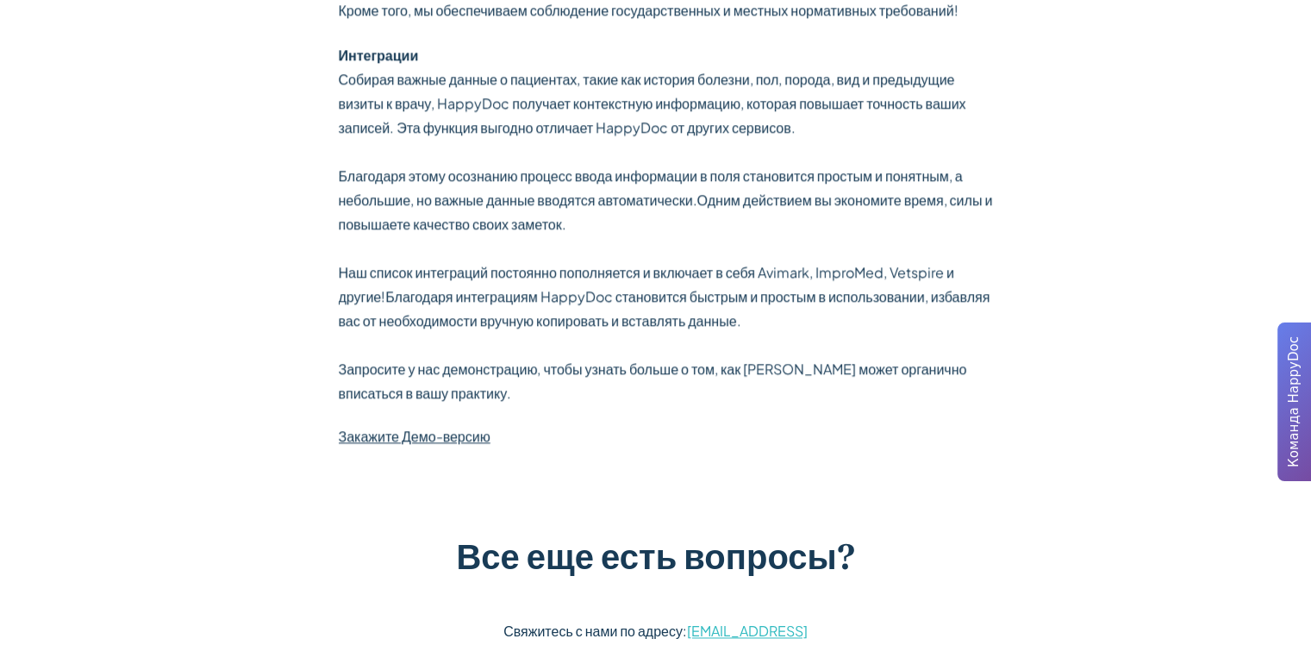
click at [804, 195] on ya-tr-span "Одним действием вы экономите время, силы и повышаете качество своих заметок." at bounding box center [666, 211] width 654 height 42
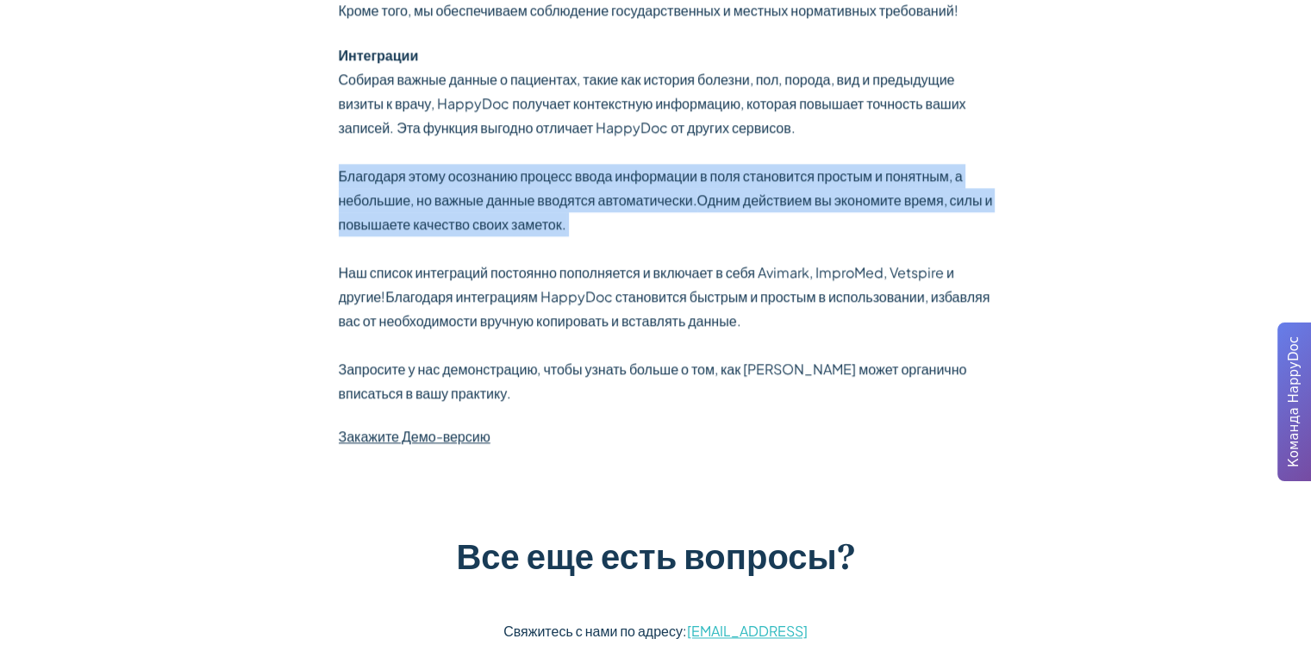
click at [804, 195] on ya-tr-span "Одним действием вы экономите время, силы и повышаете качество своих заметок." at bounding box center [666, 211] width 654 height 42
click at [814, 219] on p "Собирая важные данные о пациентах, такие как история болезни, пол, порода, вид …" at bounding box center [670, 236] width 662 height 338
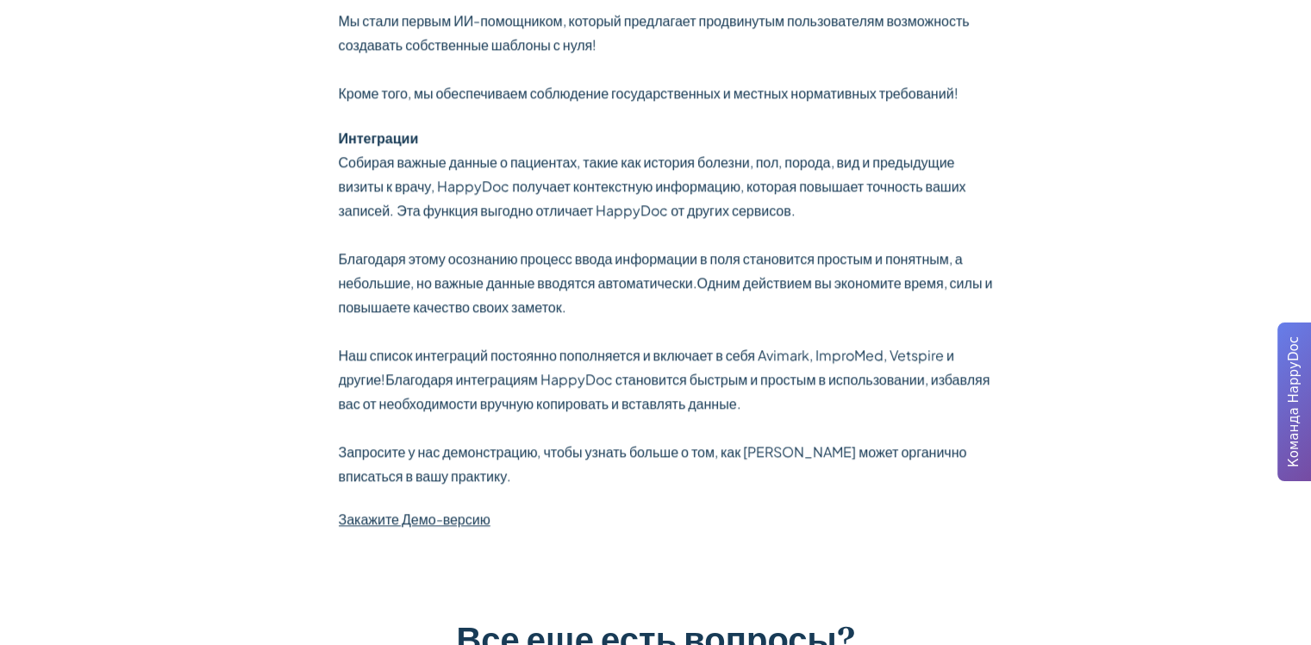
scroll to position [2241, 0]
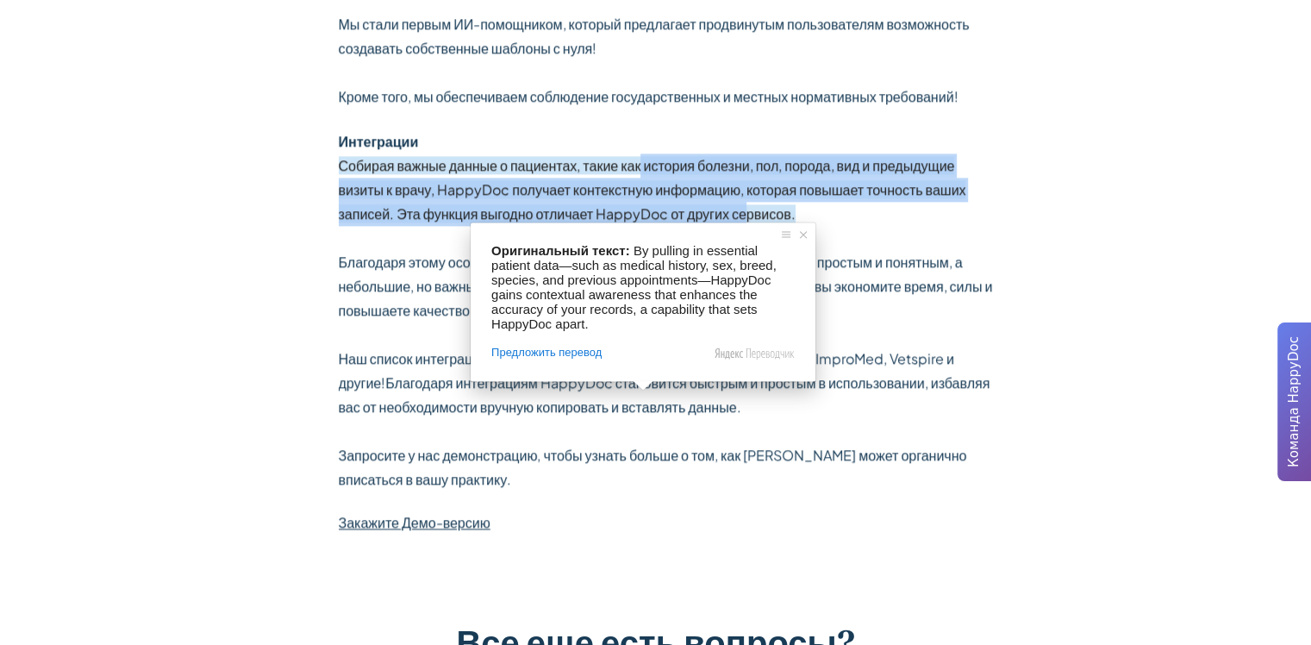
drag, startPoint x: 639, startPoint y: 169, endPoint x: 657, endPoint y: 209, distance: 44.4
click at [657, 209] on ya-tr-span "Собирая важные данные о пациентах, такие как история болезни, пол, порода, вид …" at bounding box center [652, 189] width 627 height 66
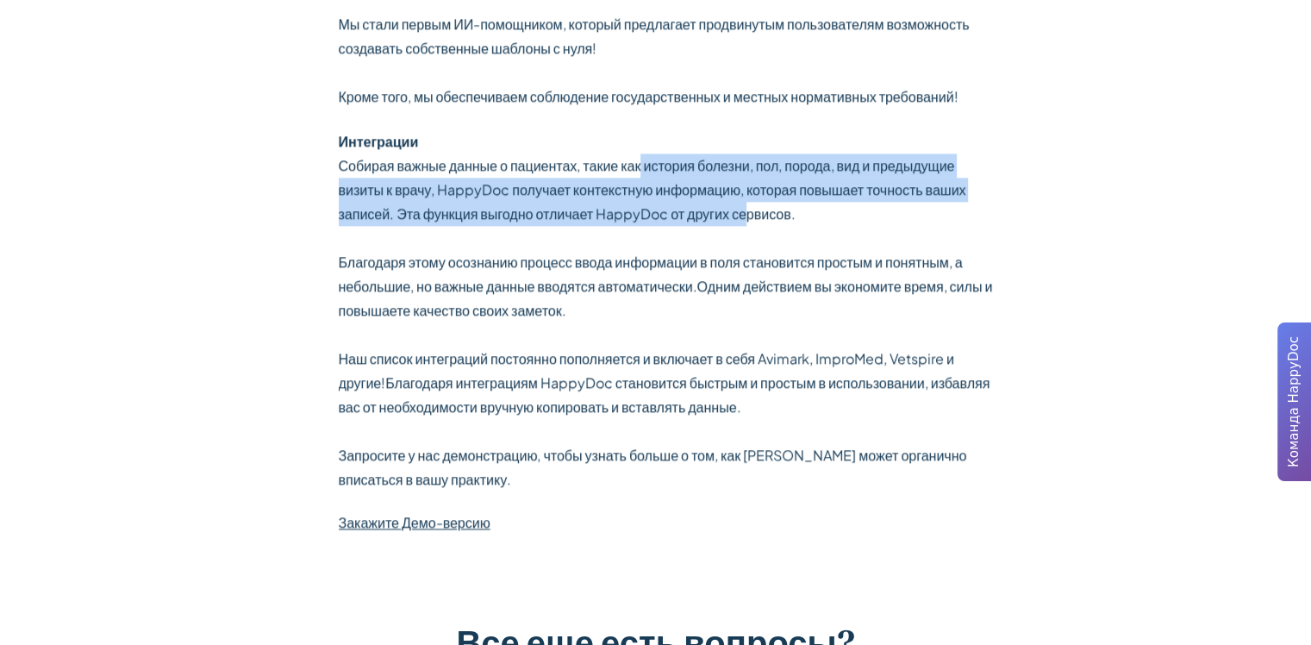
click at [657, 209] on ya-tr-span "Собирая важные данные о пациентах, такие как история болезни, пол, порода, вид …" at bounding box center [652, 189] width 627 height 66
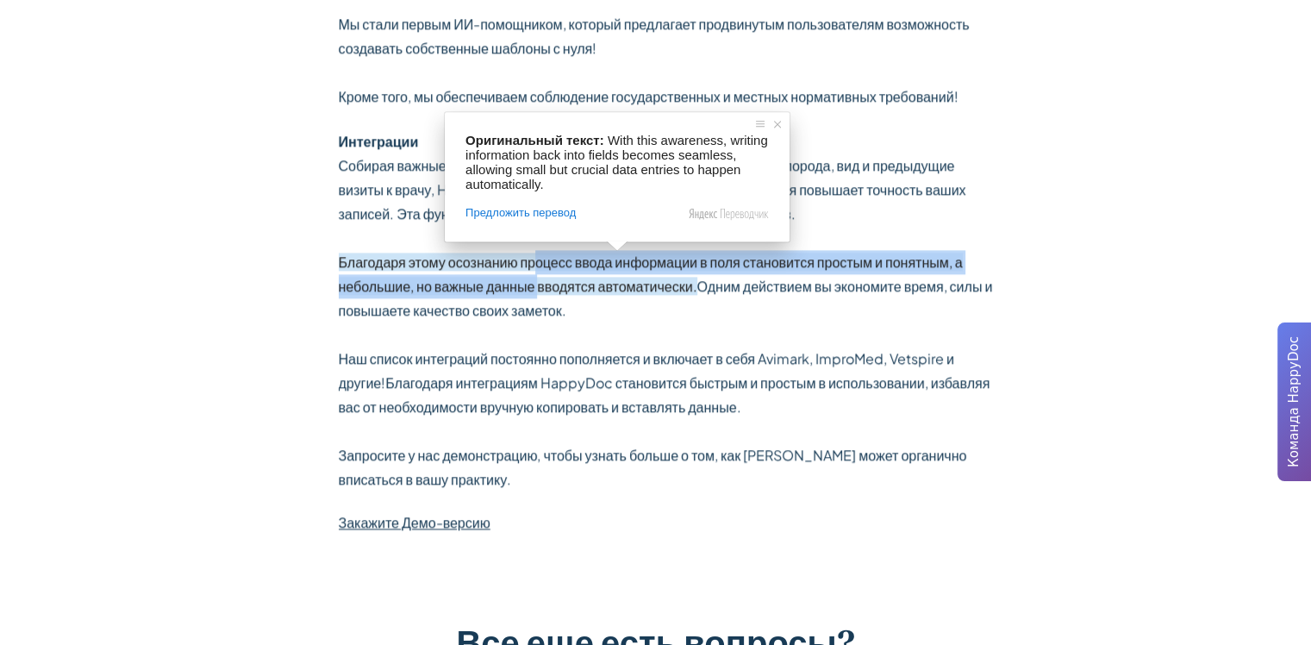
drag, startPoint x: 533, startPoint y: 257, endPoint x: 540, endPoint y: 282, distance: 25.9
click at [540, 282] on ya-tr-span "Благодаря этому осознанию процесс ввода информации в поля становится простым и …" at bounding box center [651, 274] width 624 height 42
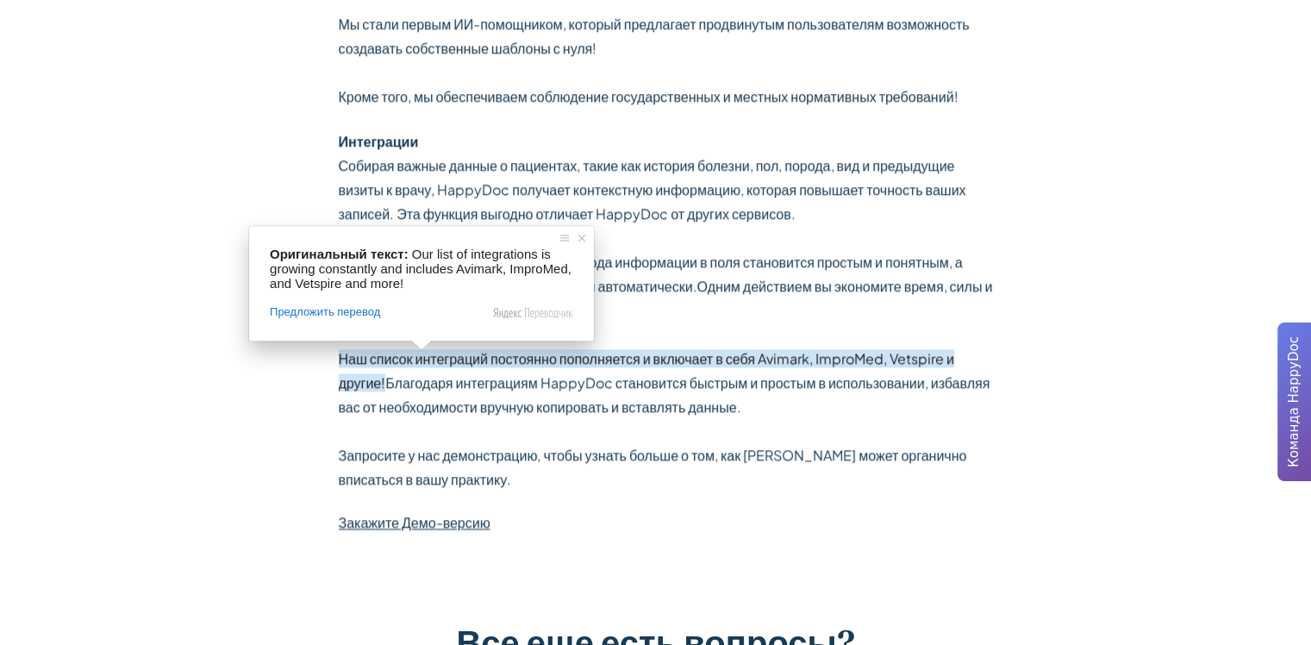
click at [706, 338] on p "Собирая важные данные о пациентах, такие как история болезни, пол, порода, вид …" at bounding box center [670, 322] width 662 height 338
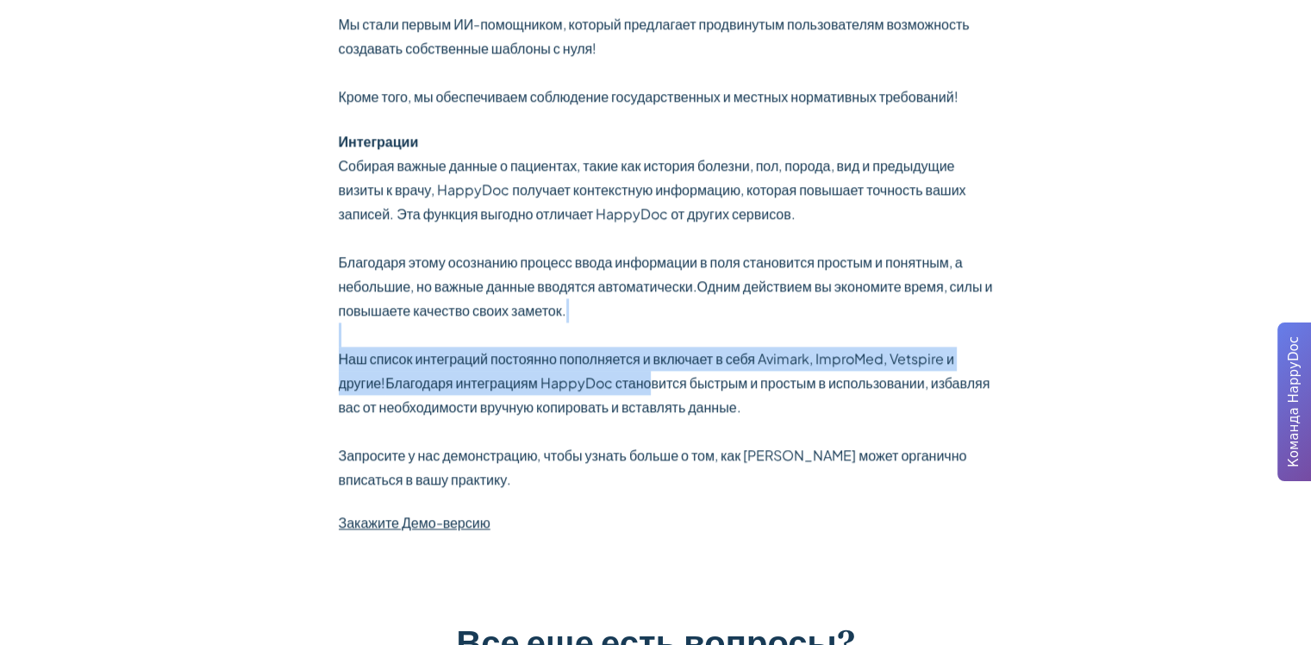
drag, startPoint x: 634, startPoint y: 331, endPoint x: 649, endPoint y: 386, distance: 57.1
click at [650, 386] on p "Собирая важные данные о пациентах, такие как история болезни, пол, порода, вид …" at bounding box center [670, 322] width 662 height 338
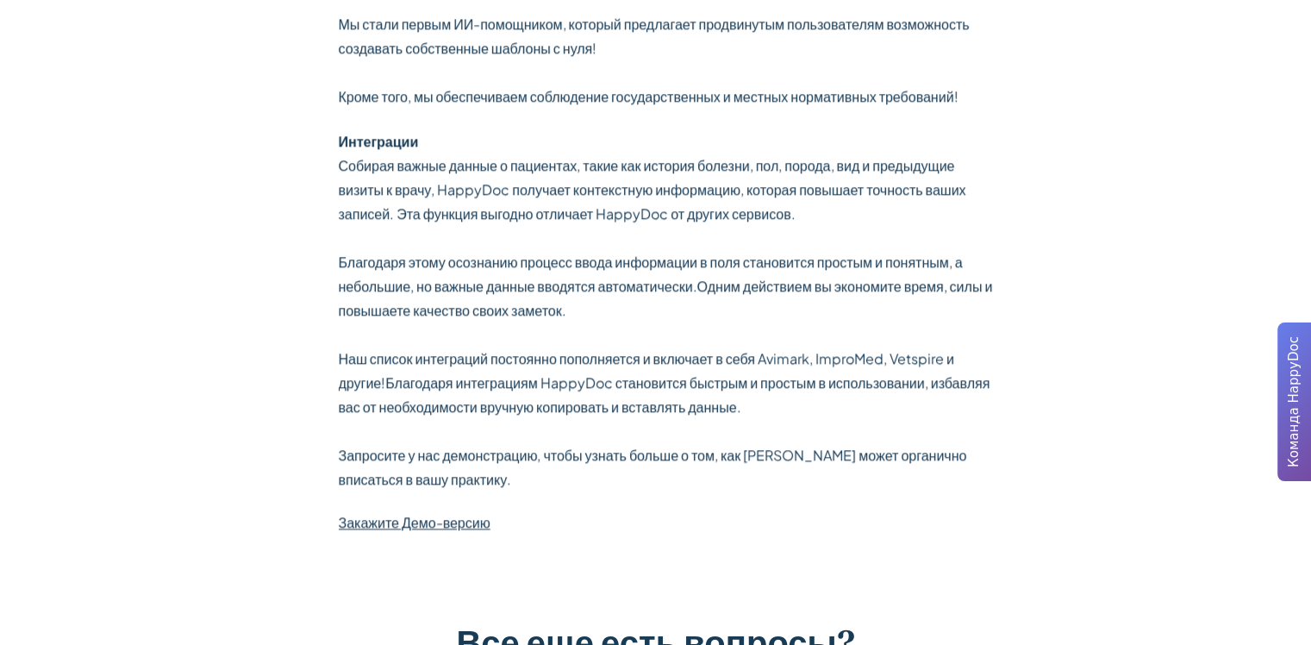
click at [919, 396] on p "Собирая важные данные о пациентах, такие как история болезни, пол, порода, вид …" at bounding box center [670, 322] width 662 height 338
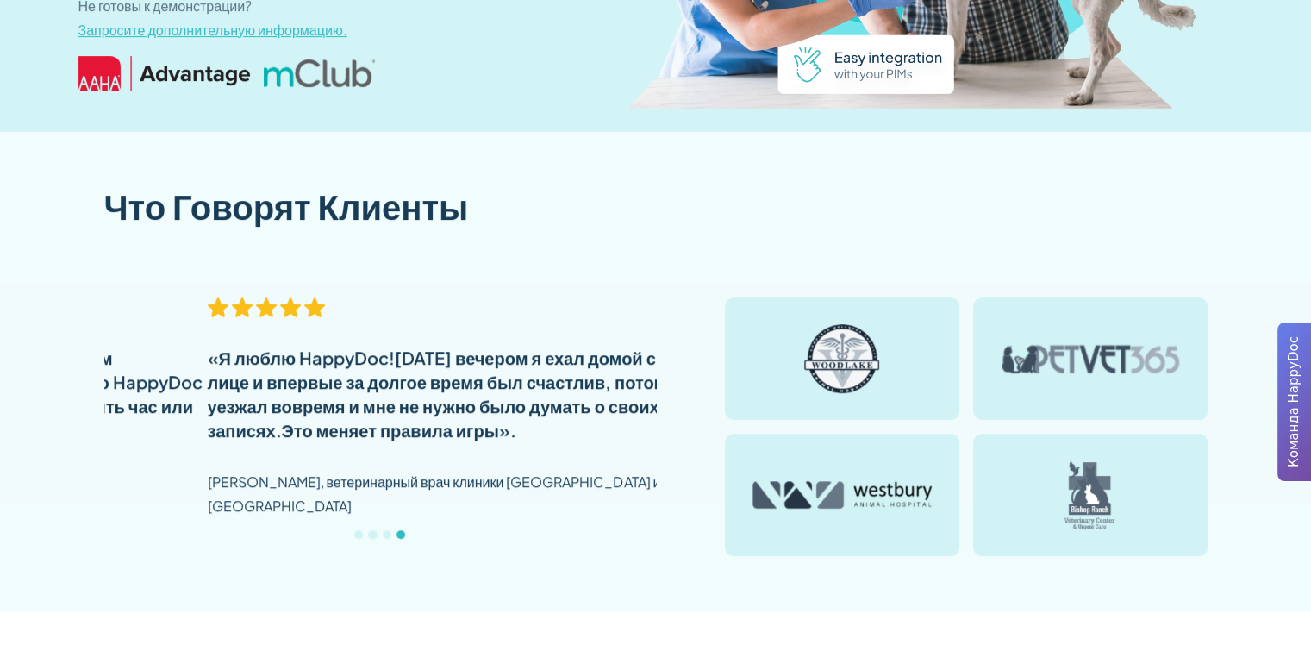
scroll to position [0, 0]
